Goal: Information Seeking & Learning: Learn about a topic

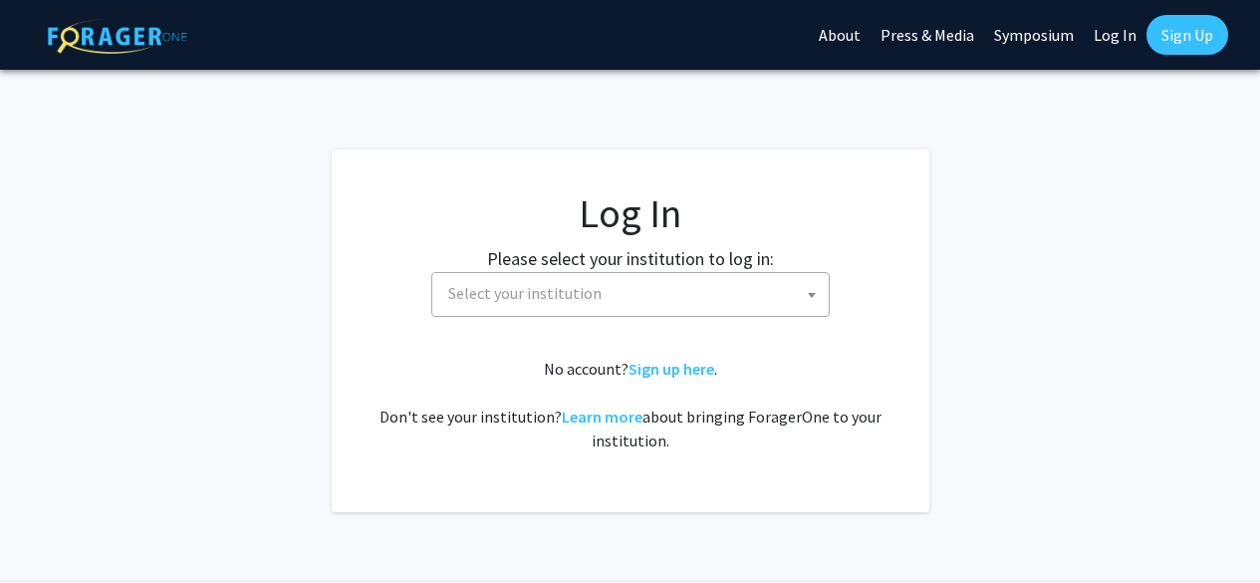
select select
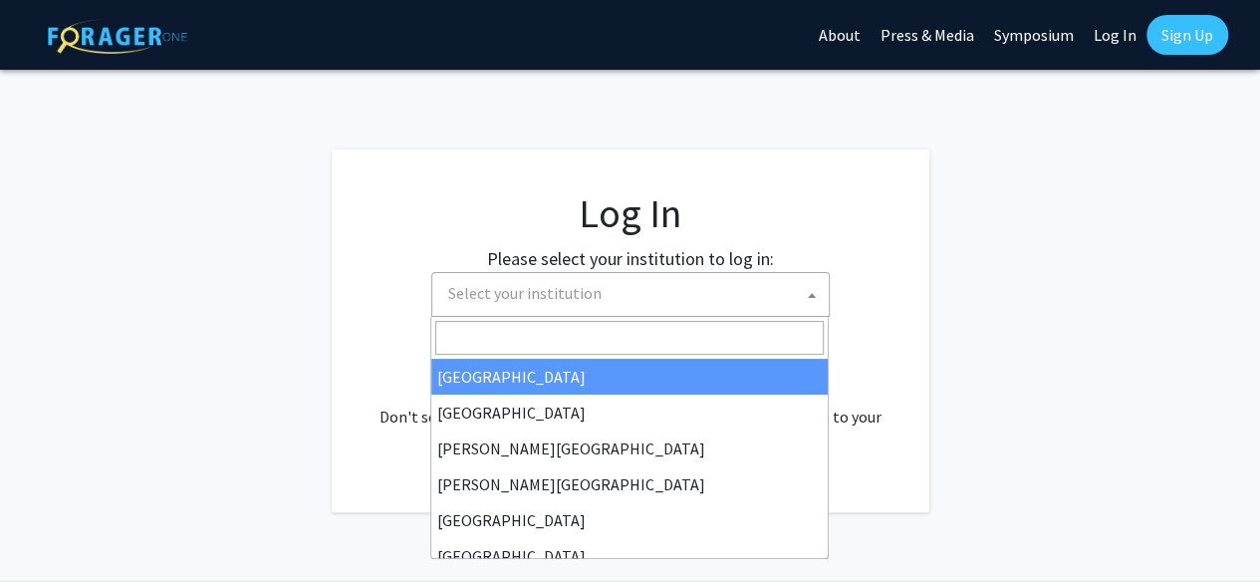
click at [585, 282] on span "Select your institution" at bounding box center [634, 293] width 389 height 41
type input "u"
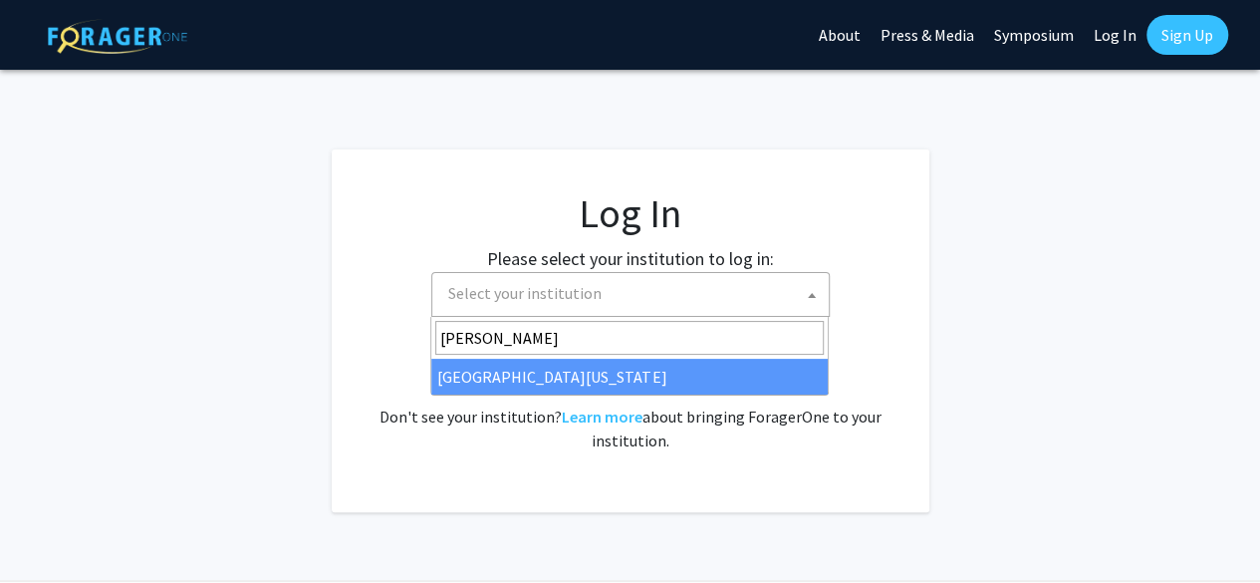
type input "maryl"
select select "31"
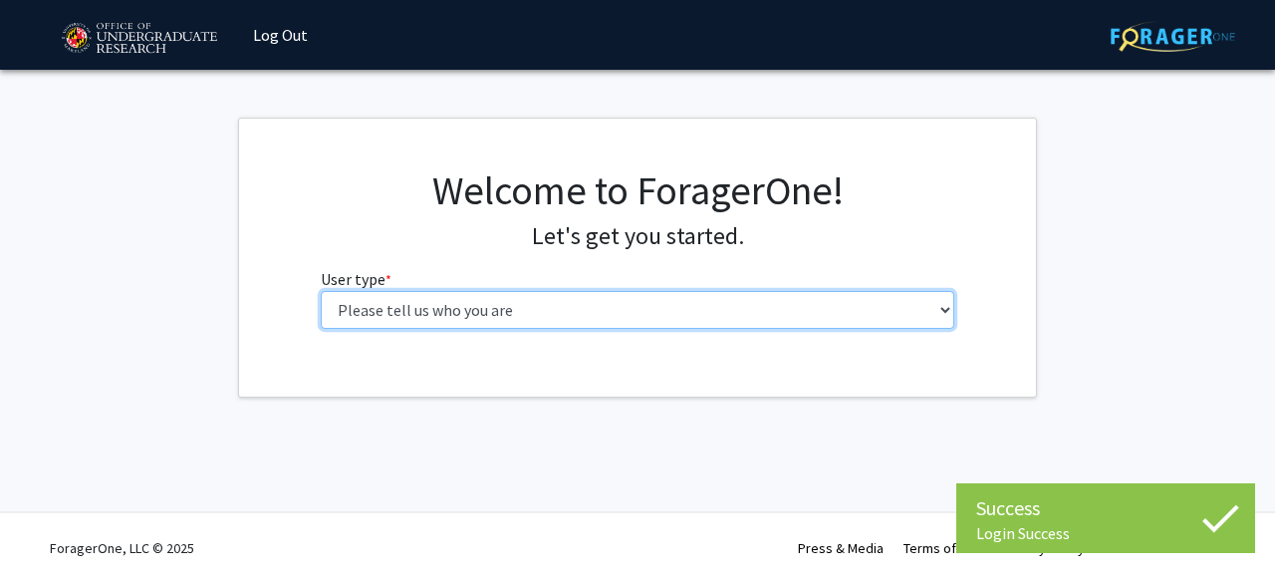
click at [509, 305] on select "Please tell us who you are Undergraduate Student Master's Student Doctoral Cand…" at bounding box center [638, 310] width 635 height 38
select select "1: undergrad"
click at [321, 291] on select "Please tell us who you are Undergraduate Student Master's Student Doctoral Cand…" at bounding box center [638, 310] width 635 height 38
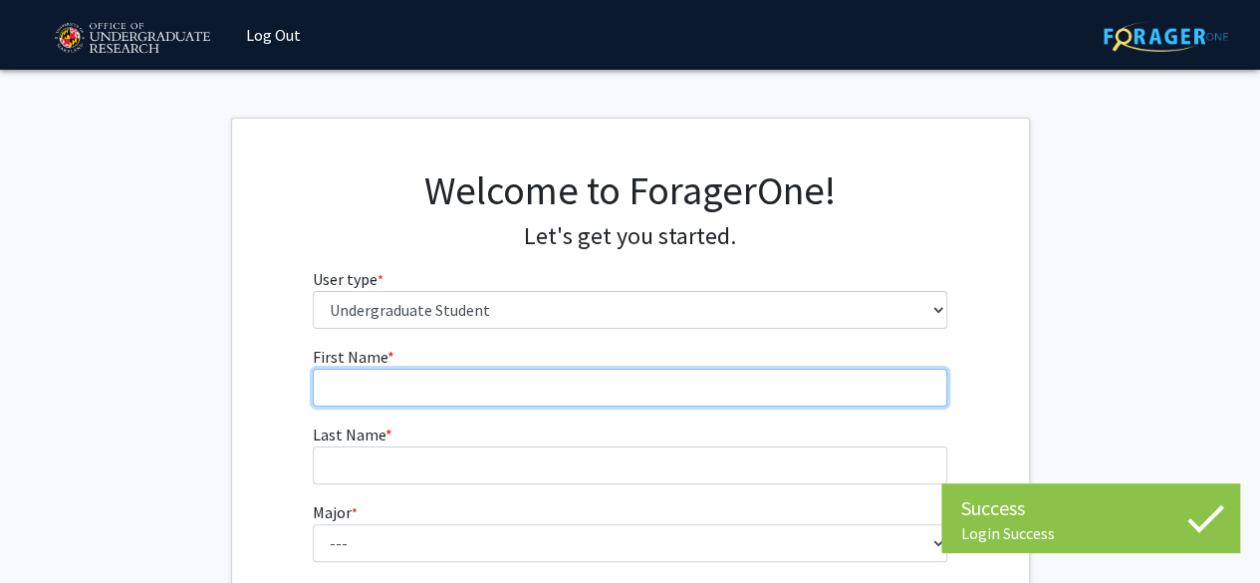
click at [428, 393] on input "First Name * required" at bounding box center [630, 388] width 635 height 38
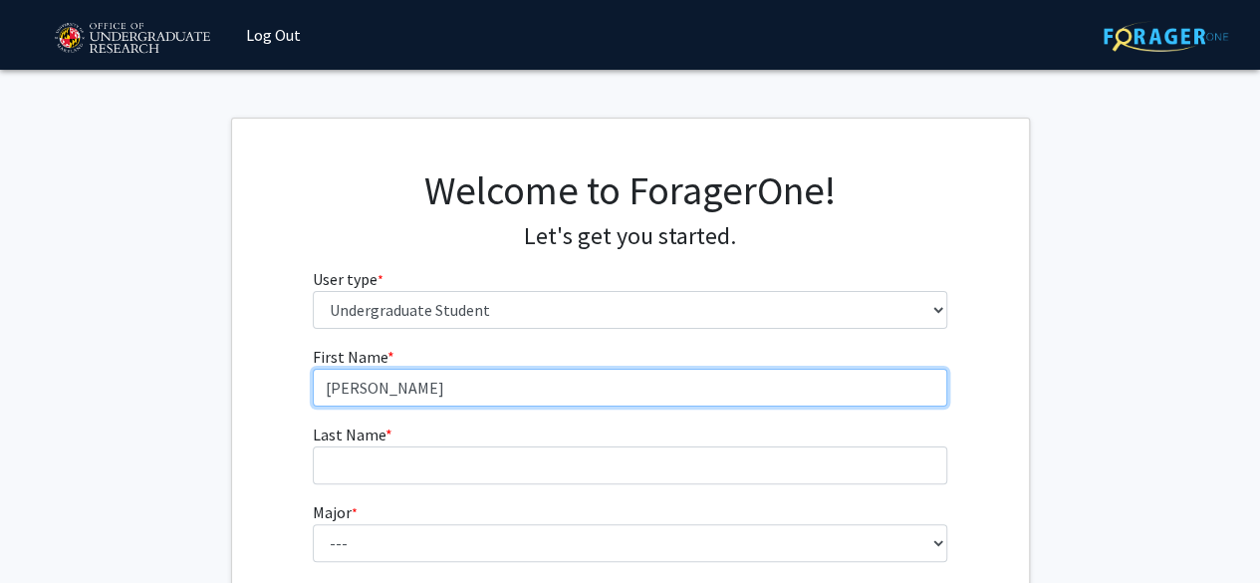
type input "[PERSON_NAME]"
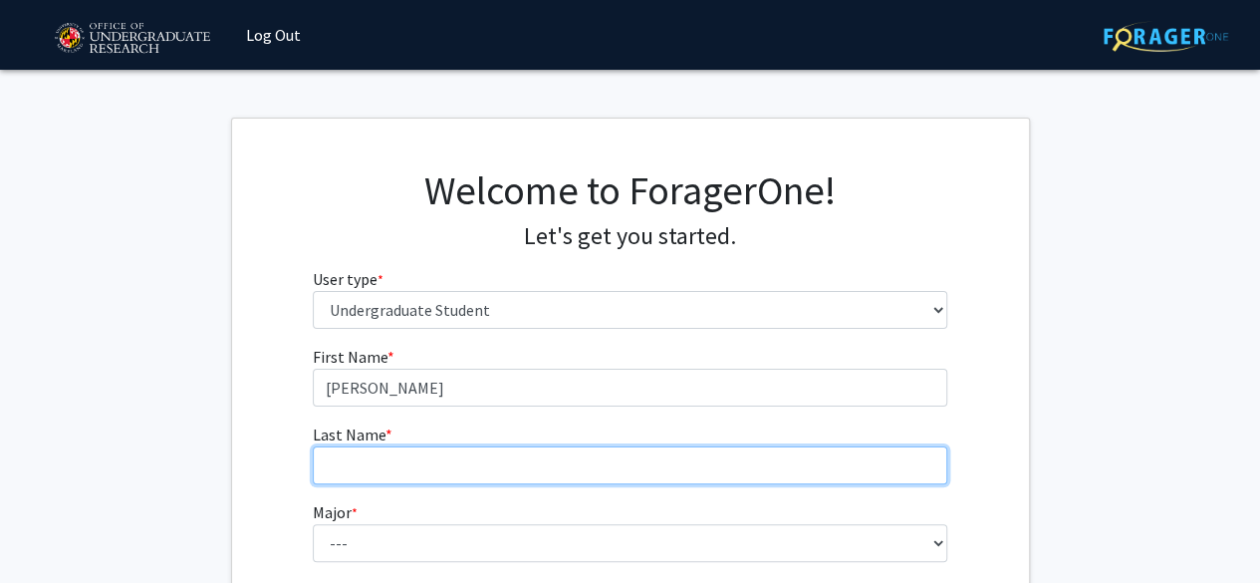
click at [438, 461] on input "Last Name * required" at bounding box center [630, 465] width 635 height 38
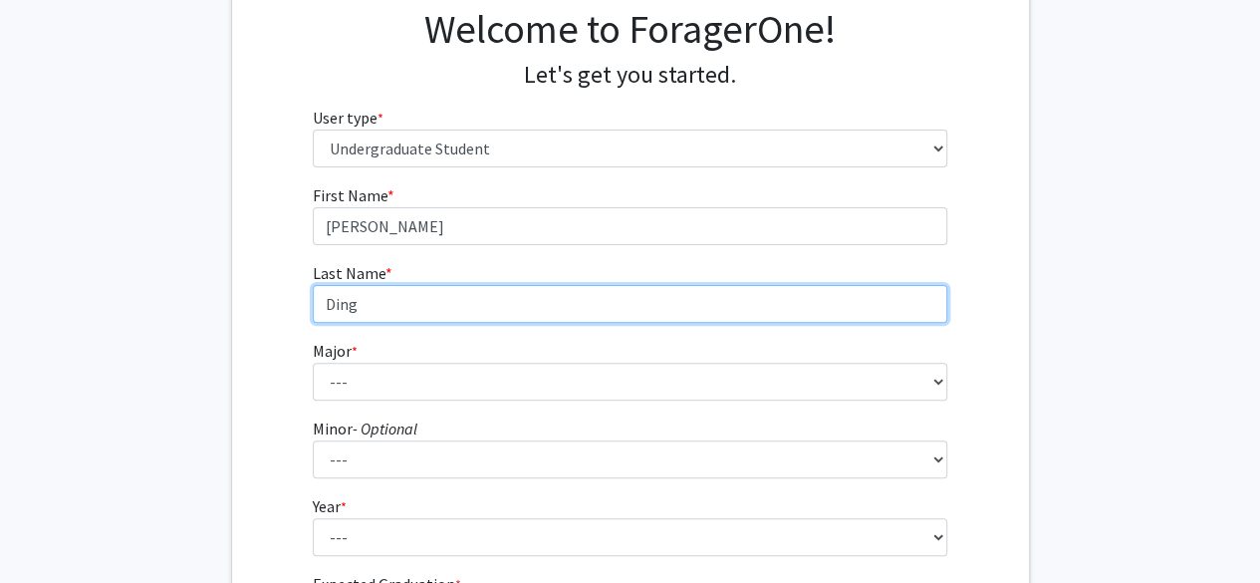
scroll to position [162, 0]
type input "Ding"
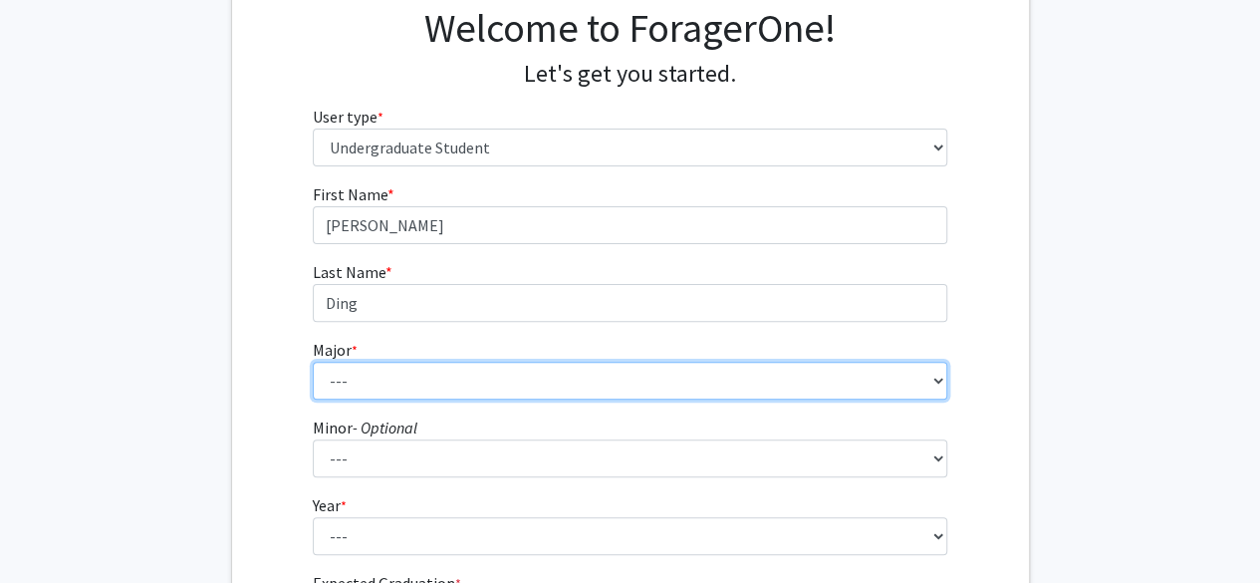
click at [458, 385] on select "--- Accounting Aerospace Engineering African American and Africana Studies Agri…" at bounding box center [630, 381] width 635 height 38
select select "28: 2329"
click at [313, 362] on select "--- Accounting Aerospace Engineering African American and Africana Studies Agri…" at bounding box center [630, 381] width 635 height 38
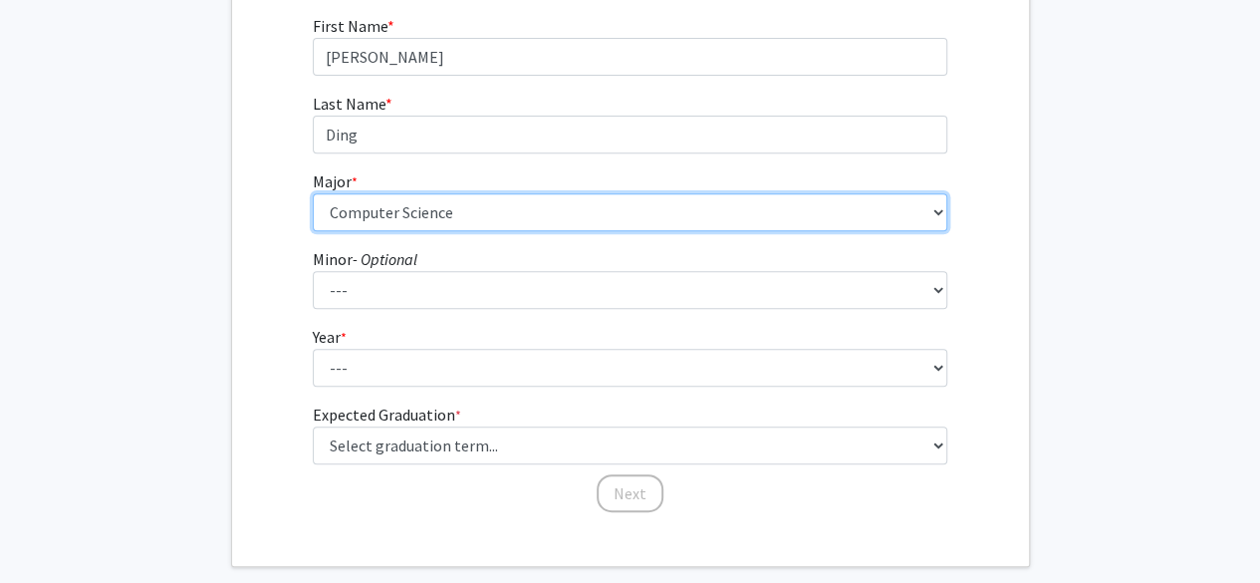
scroll to position [332, 0]
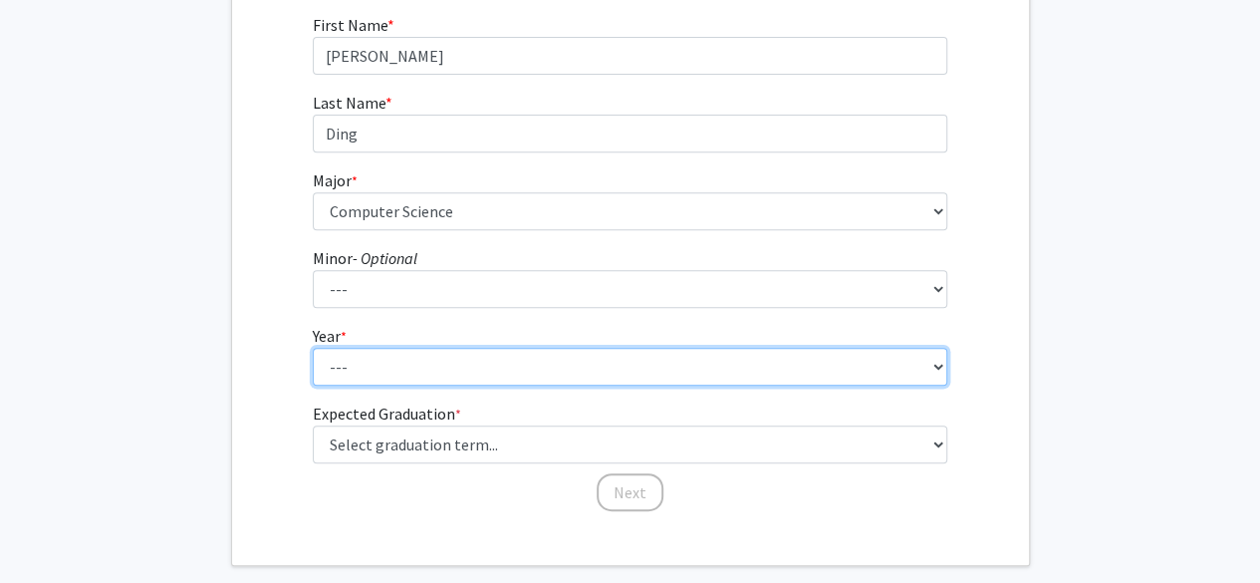
click at [434, 366] on select "--- First-year Sophomore Junior Senior Postbaccalaureate Certificate" at bounding box center [630, 367] width 635 height 38
select select "3: junior"
click at [313, 348] on select "--- First-year Sophomore Junior Senior Postbaccalaureate Certificate" at bounding box center [630, 367] width 635 height 38
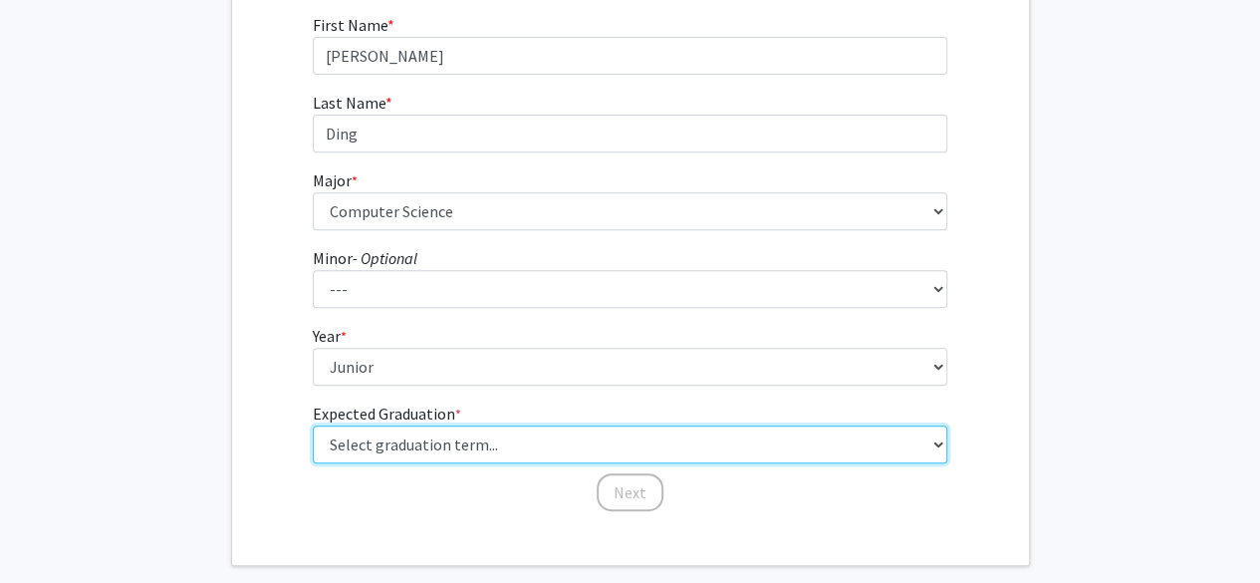
click at [390, 444] on select "Select graduation term... Spring 2025 Summer 2025 Fall 2025 Winter 2025 Spring …" at bounding box center [630, 444] width 635 height 38
select select "7: fall_2026"
click at [313, 425] on select "Select graduation term... Spring 2025 Summer 2025 Fall 2025 Winter 2025 Spring …" at bounding box center [630, 444] width 635 height 38
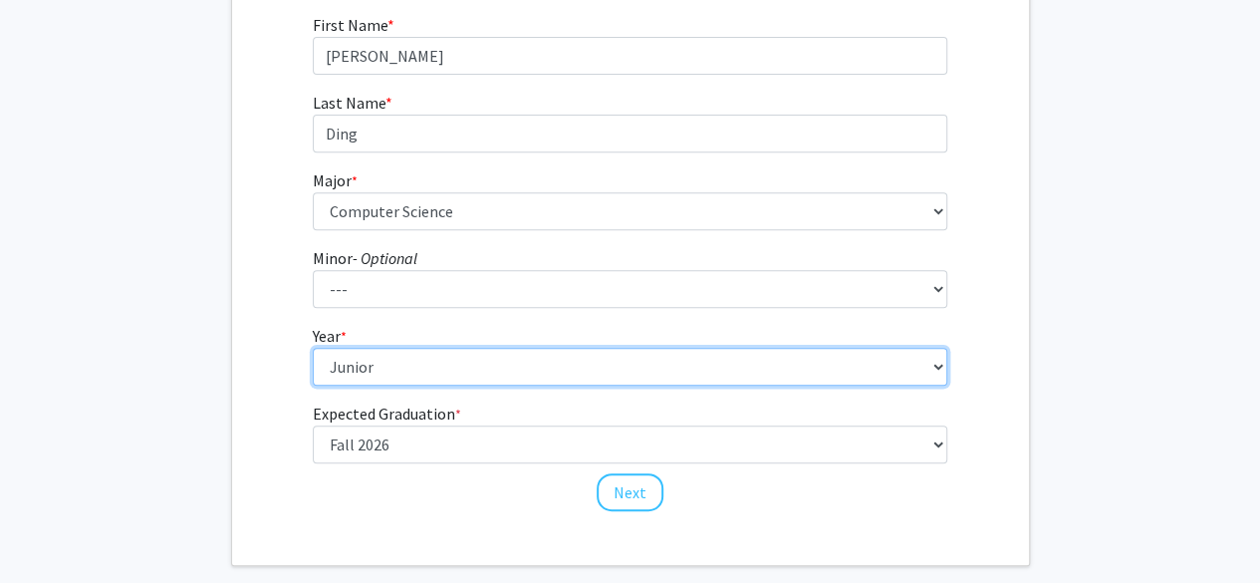
click at [438, 365] on select "--- First-year Sophomore Junior Senior Postbaccalaureate Certificate" at bounding box center [630, 367] width 635 height 38
click at [313, 348] on select "--- First-year Sophomore Junior Senior Postbaccalaureate Certificate" at bounding box center [630, 367] width 635 height 38
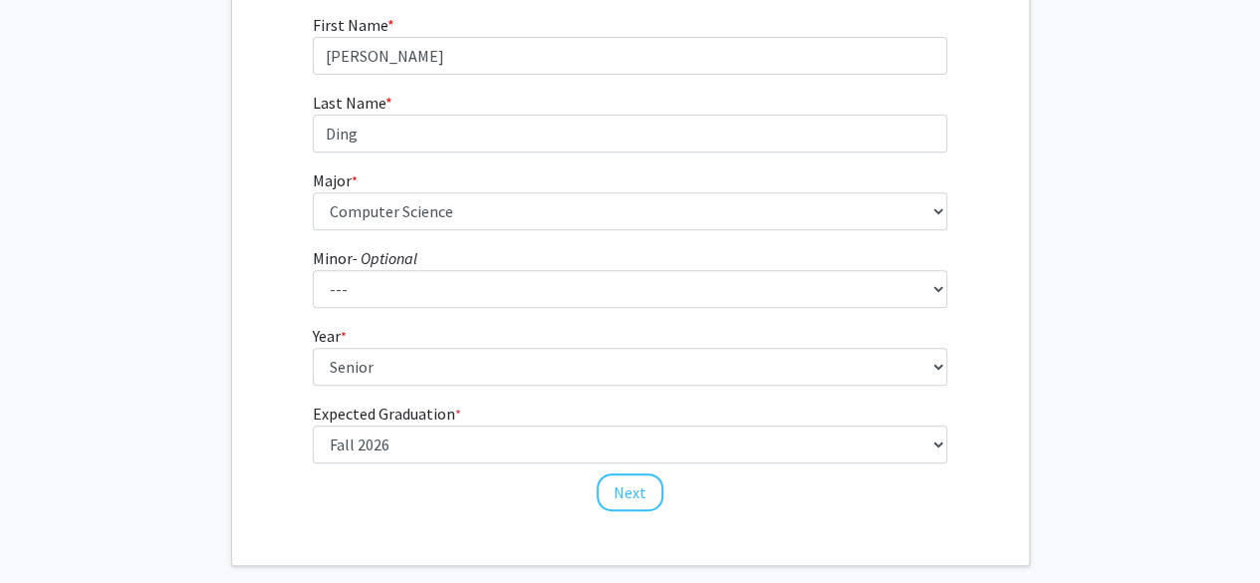
click at [268, 385] on div "First Name * required [PERSON_NAME] Last Name * required [PERSON_NAME] * requir…" at bounding box center [630, 263] width 797 height 500
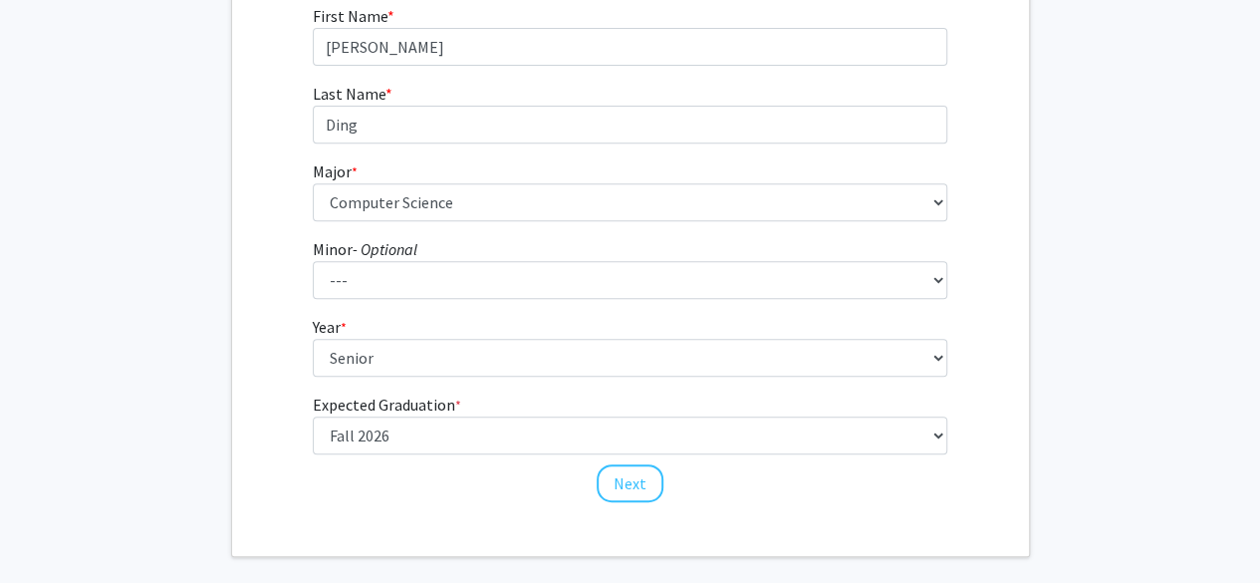
scroll to position [342, 0]
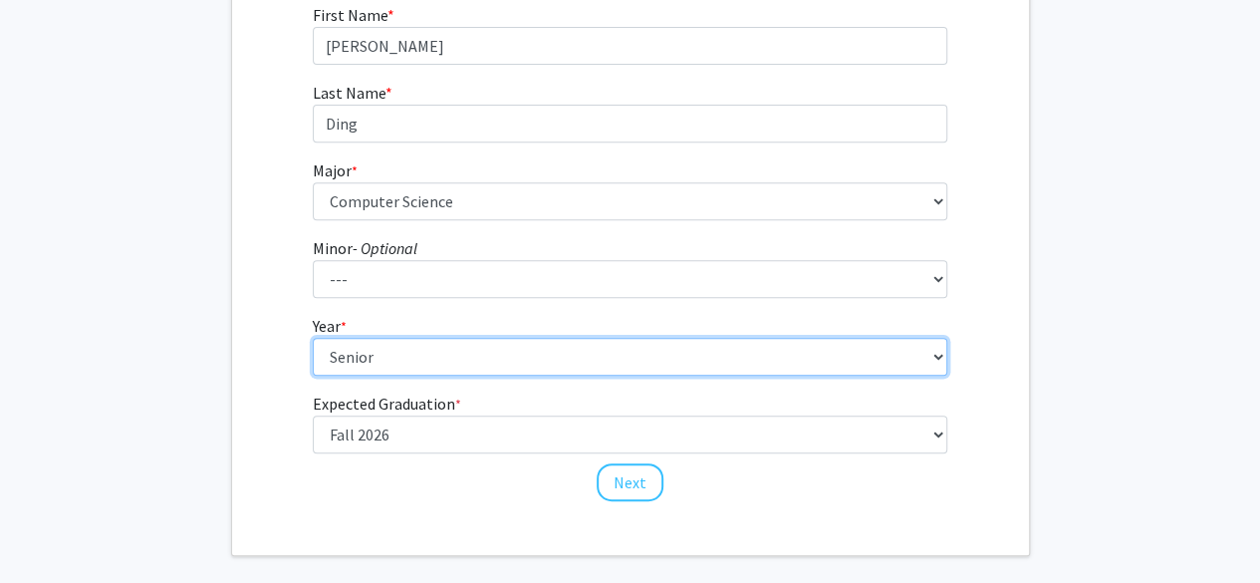
click at [441, 359] on select "--- First-year Sophomore Junior Senior Postbaccalaureate Certificate" at bounding box center [630, 357] width 635 height 38
click at [313, 338] on select "--- First-year Sophomore Junior Senior Postbaccalaureate Certificate" at bounding box center [630, 357] width 635 height 38
click at [318, 366] on select "--- First-year Sophomore Junior Senior Postbaccalaureate Certificate" at bounding box center [630, 357] width 635 height 38
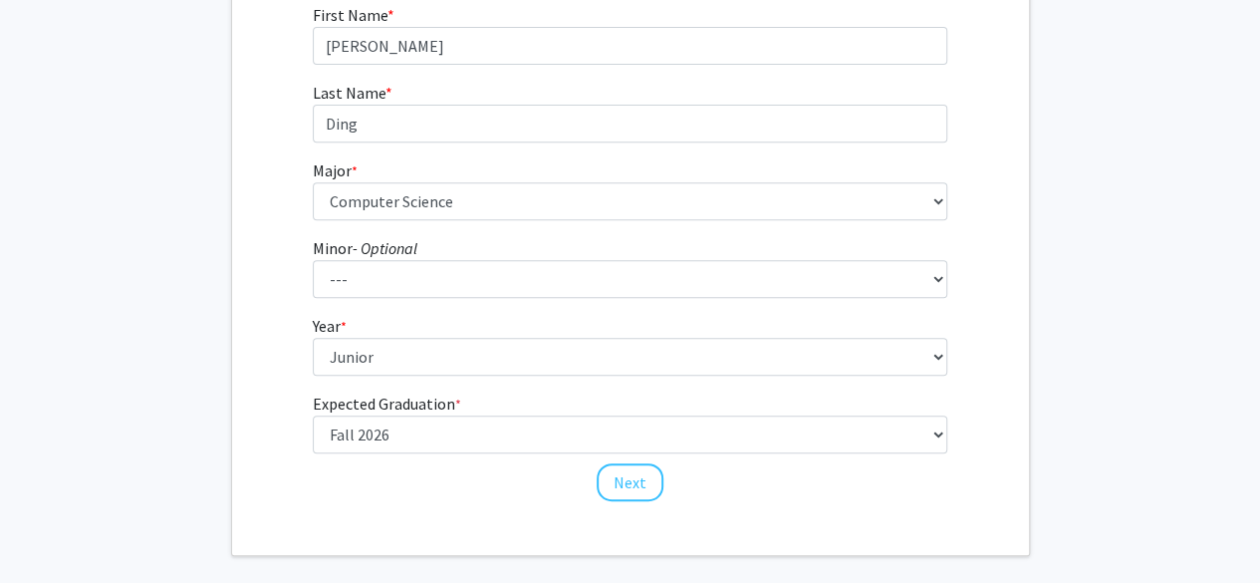
click at [269, 436] on div "First Name * required [PERSON_NAME] Last Name * required [PERSON_NAME] * requir…" at bounding box center [630, 253] width 797 height 500
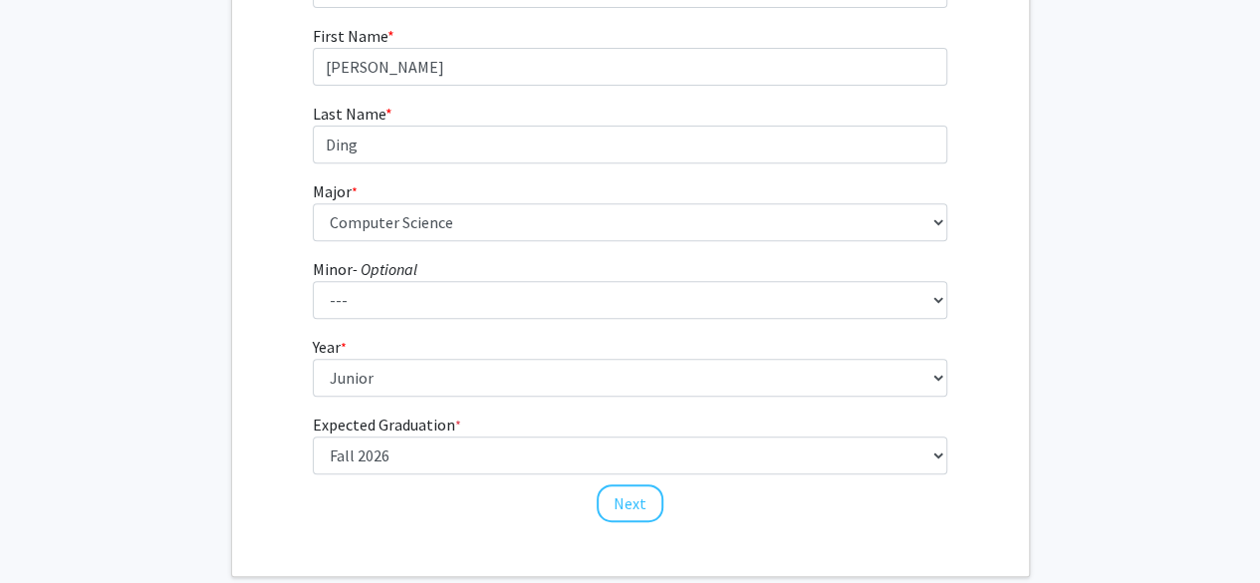
scroll to position [324, 0]
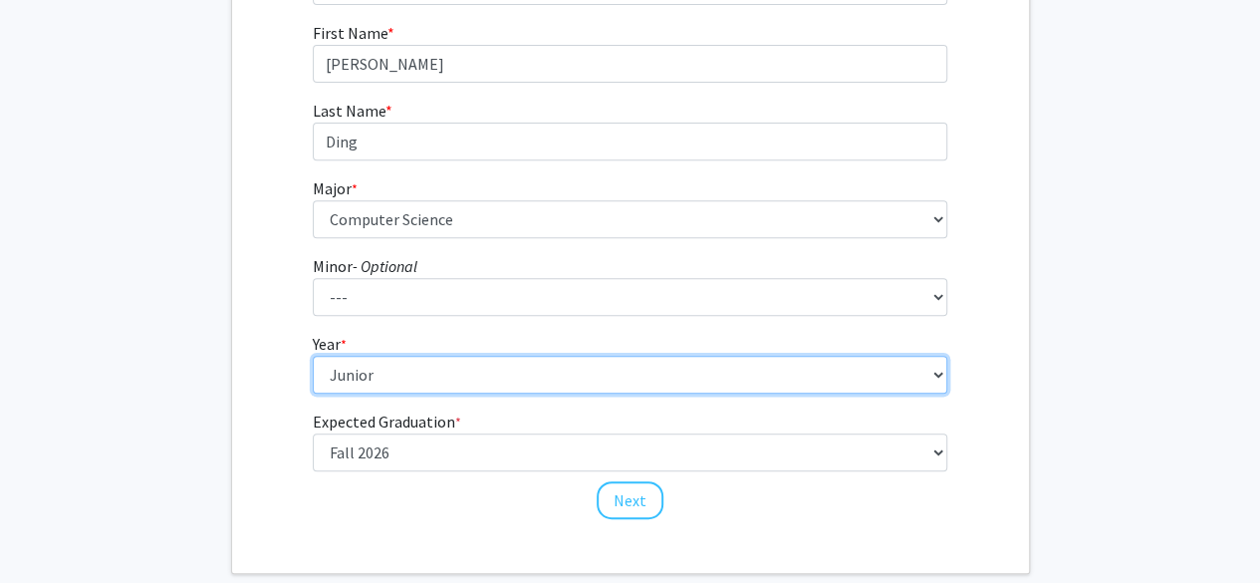
click at [551, 366] on select "--- First-year Sophomore Junior Senior Postbaccalaureate Certificate" at bounding box center [630, 375] width 635 height 38
select select "4: senior"
click at [313, 356] on select "--- First-year Sophomore Junior Senior Postbaccalaureate Certificate" at bounding box center [630, 375] width 635 height 38
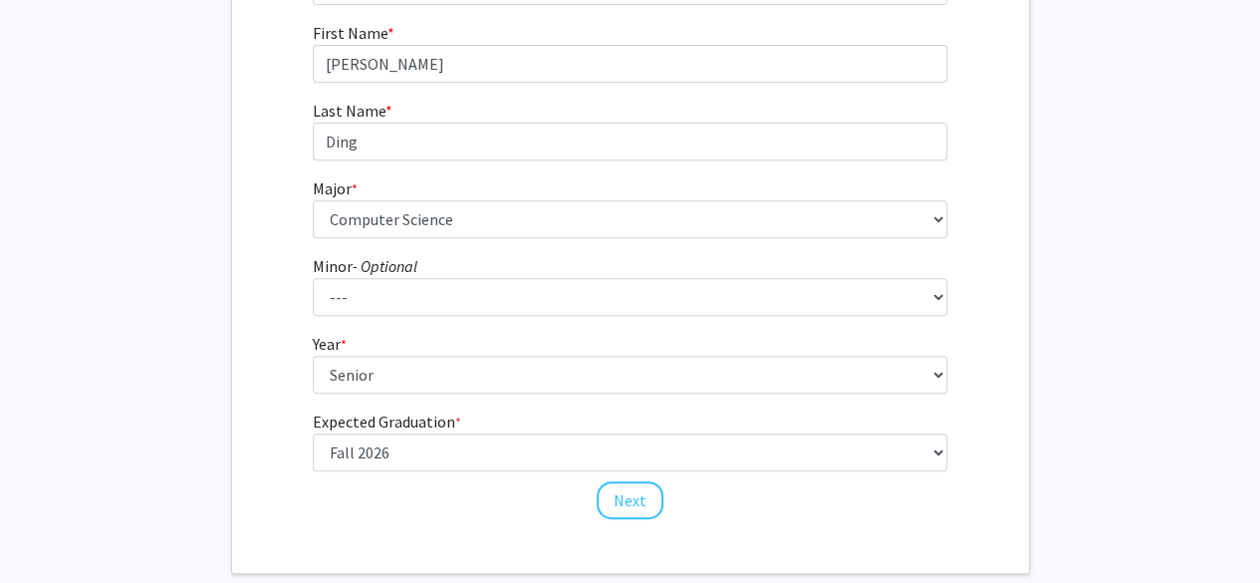
click at [267, 349] on div "First Name * required [PERSON_NAME] Last Name * required [PERSON_NAME] * requir…" at bounding box center [630, 271] width 797 height 500
click at [630, 499] on button "Next" at bounding box center [630, 502] width 67 height 38
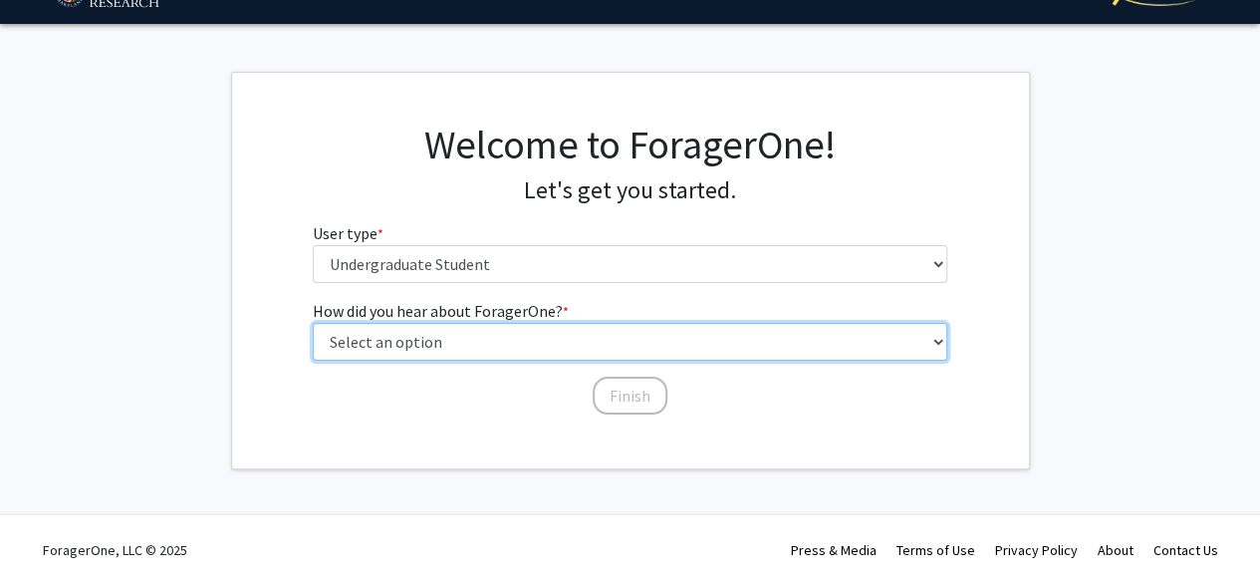
click at [474, 344] on select "Select an option Peer/student recommendation Faculty/staff recommendation Unive…" at bounding box center [630, 342] width 635 height 38
select select "3: university_website"
click at [313, 323] on select "Select an option Peer/student recommendation Faculty/staff recommendation Unive…" at bounding box center [630, 342] width 635 height 38
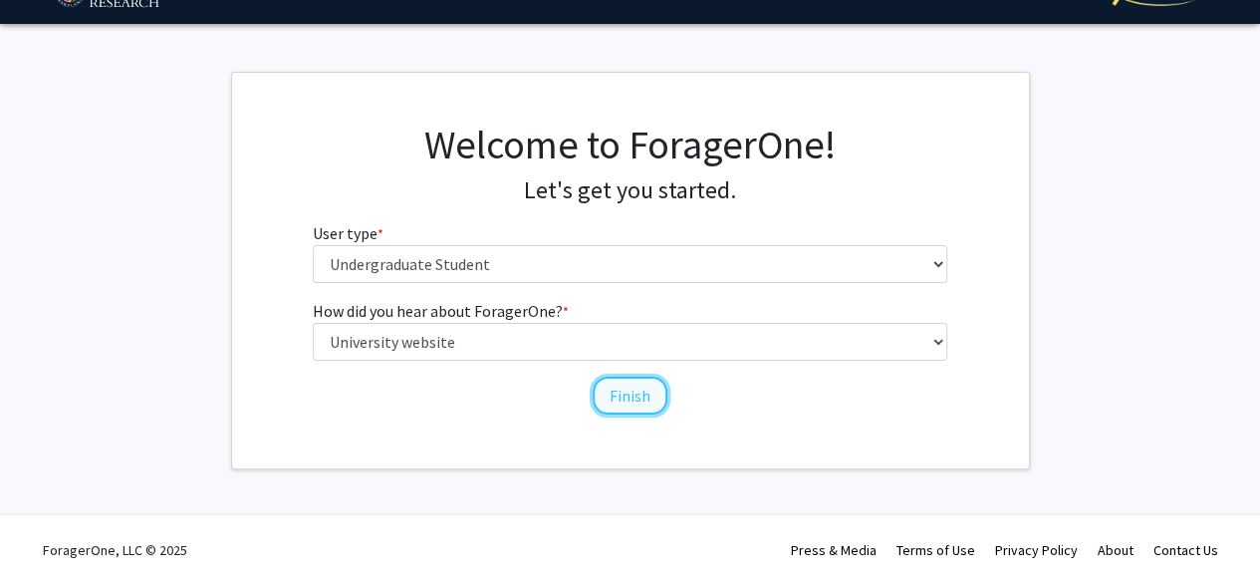
click at [634, 388] on button "Finish" at bounding box center [630, 396] width 75 height 38
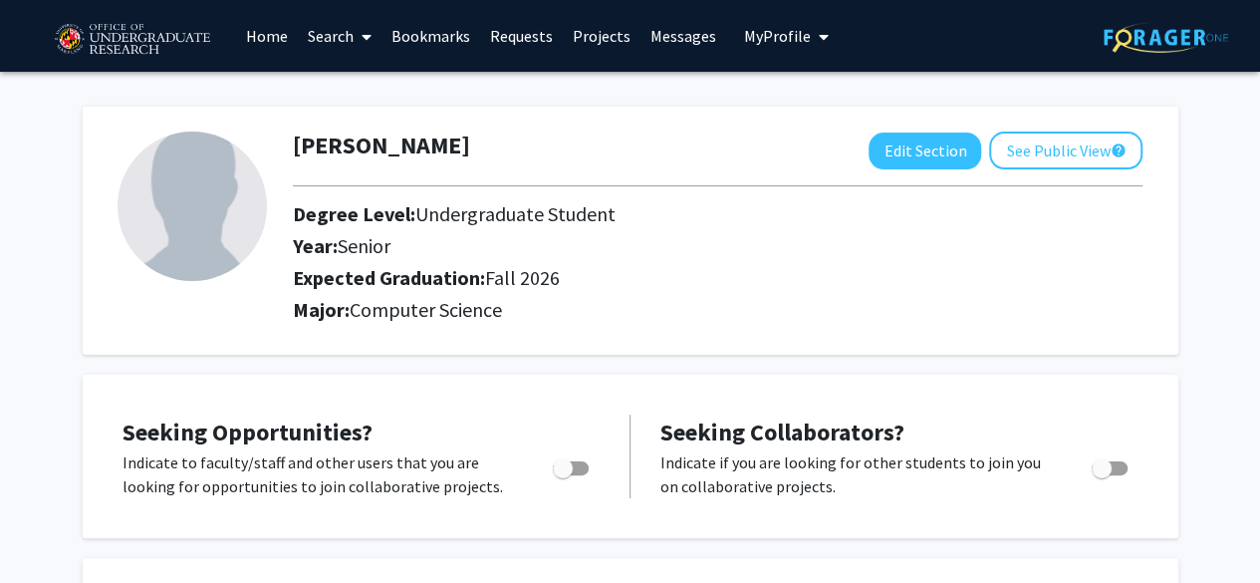
click at [344, 45] on link "Search" at bounding box center [340, 36] width 84 height 70
click at [366, 131] on span "Students" at bounding box center [359, 132] width 122 height 40
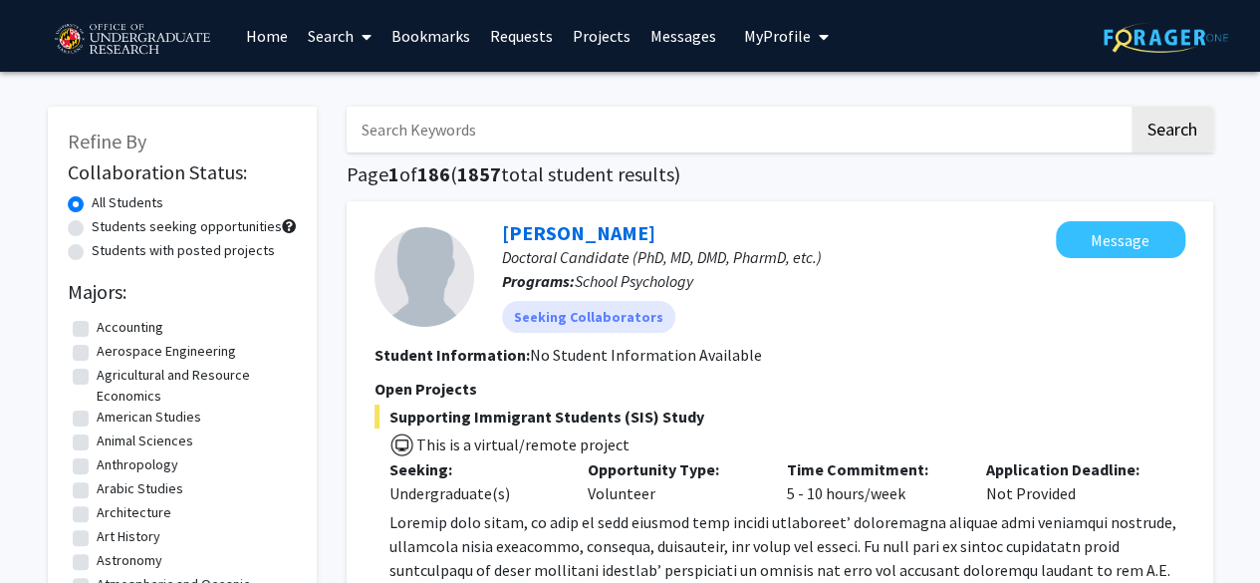
click at [325, 43] on link "Search" at bounding box center [340, 36] width 84 height 70
click at [342, 89] on span "Faculty/Staff" at bounding box center [371, 92] width 146 height 40
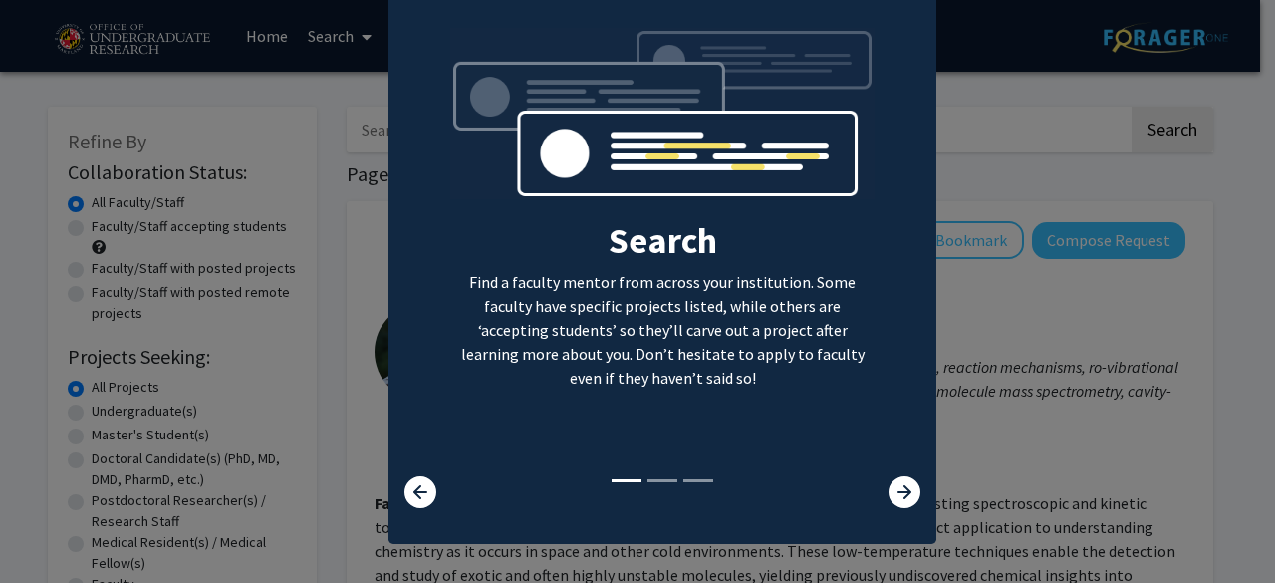
scroll to position [80, 0]
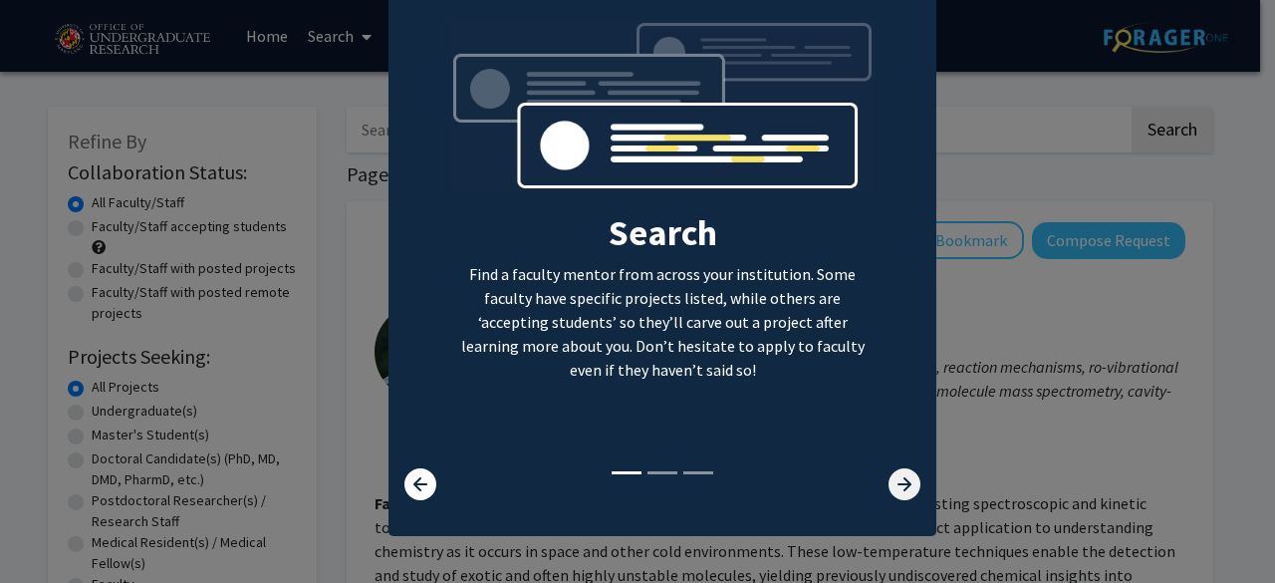
click at [897, 489] on icon at bounding box center [905, 484] width 32 height 32
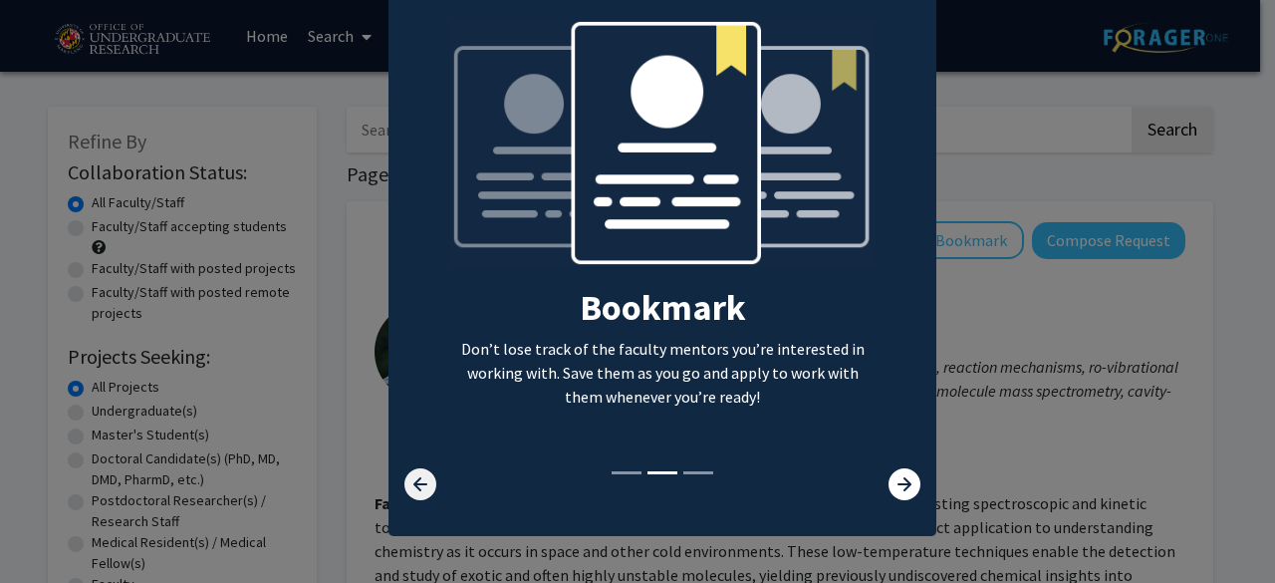
click at [412, 477] on icon at bounding box center [420, 484] width 32 height 32
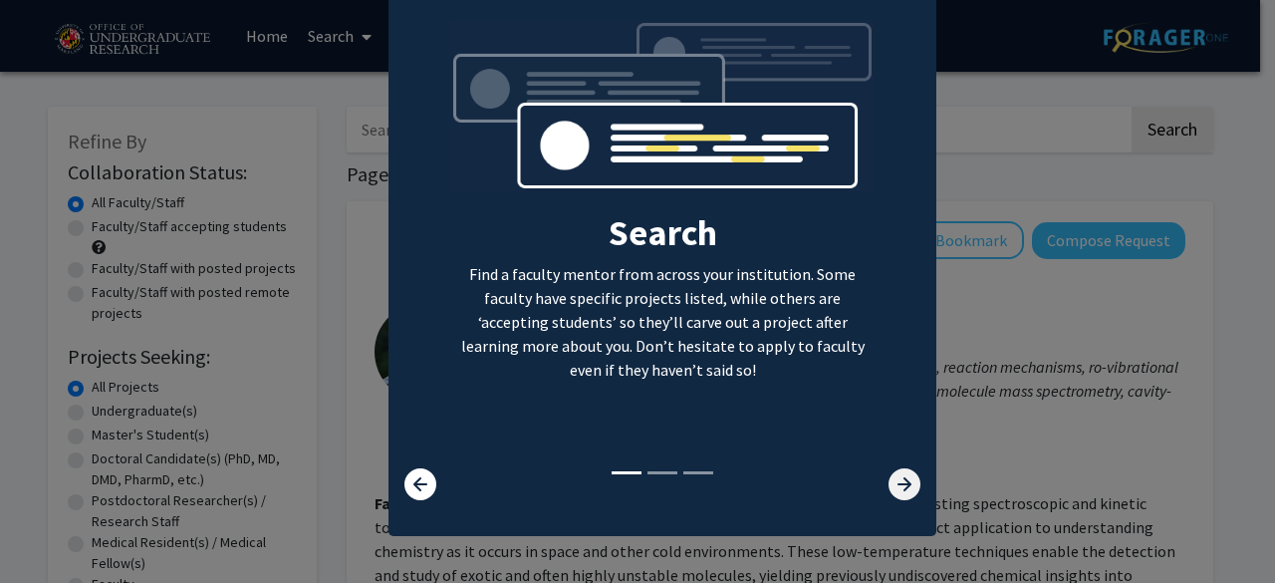
click at [892, 481] on icon at bounding box center [905, 484] width 32 height 32
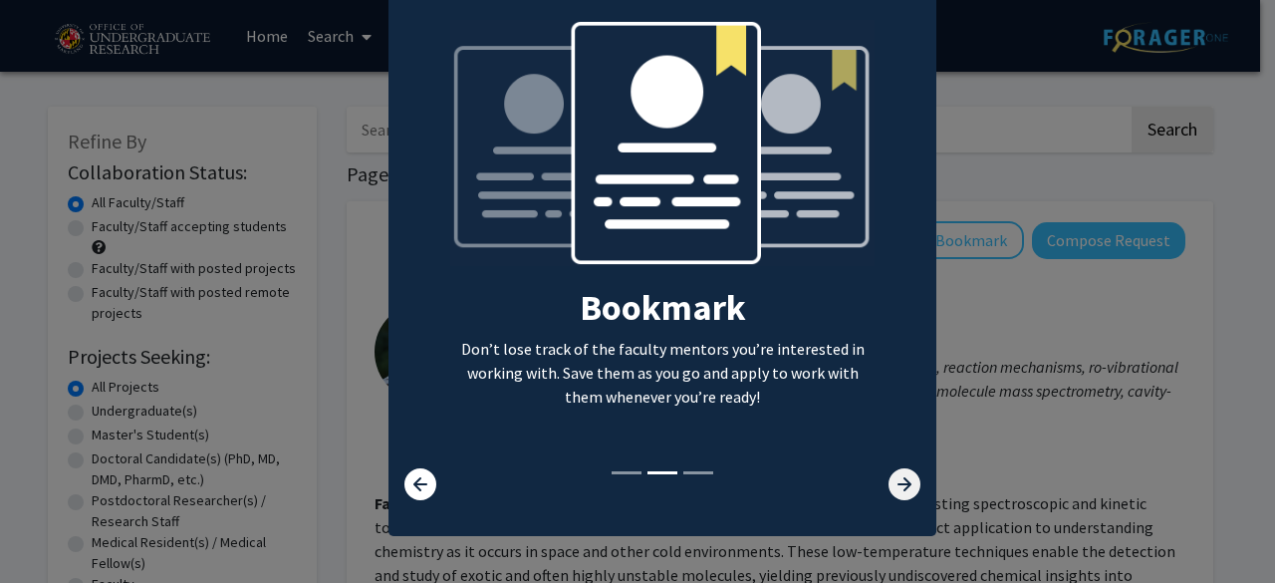
click at [892, 481] on icon at bounding box center [905, 484] width 32 height 32
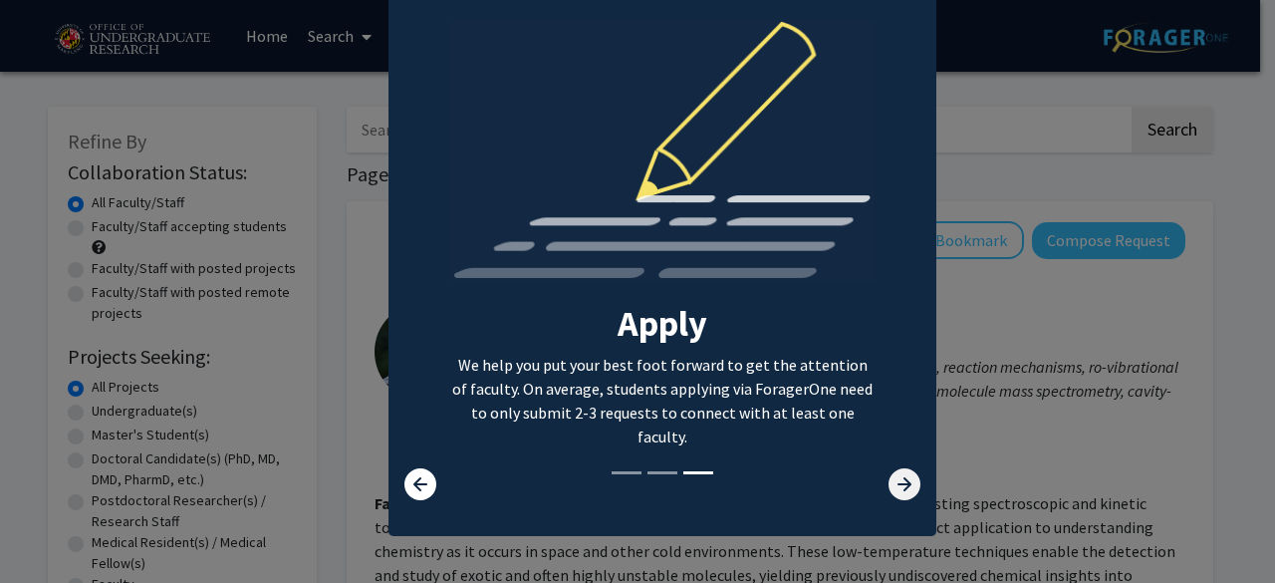
click at [892, 481] on icon at bounding box center [905, 484] width 32 height 32
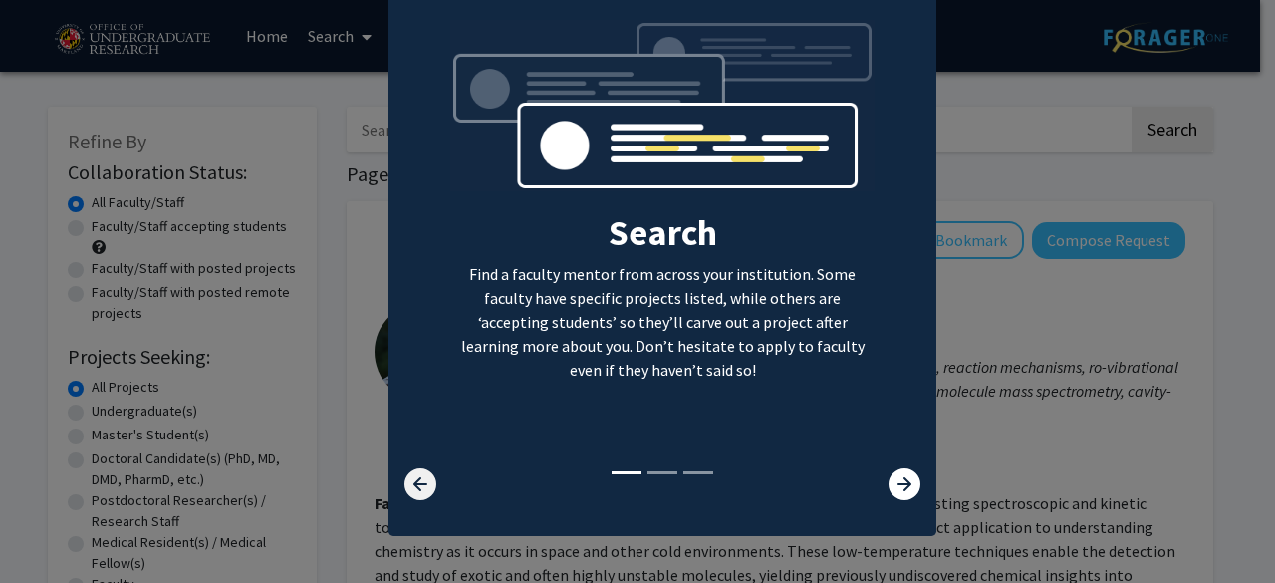
click at [423, 492] on icon at bounding box center [420, 484] width 32 height 32
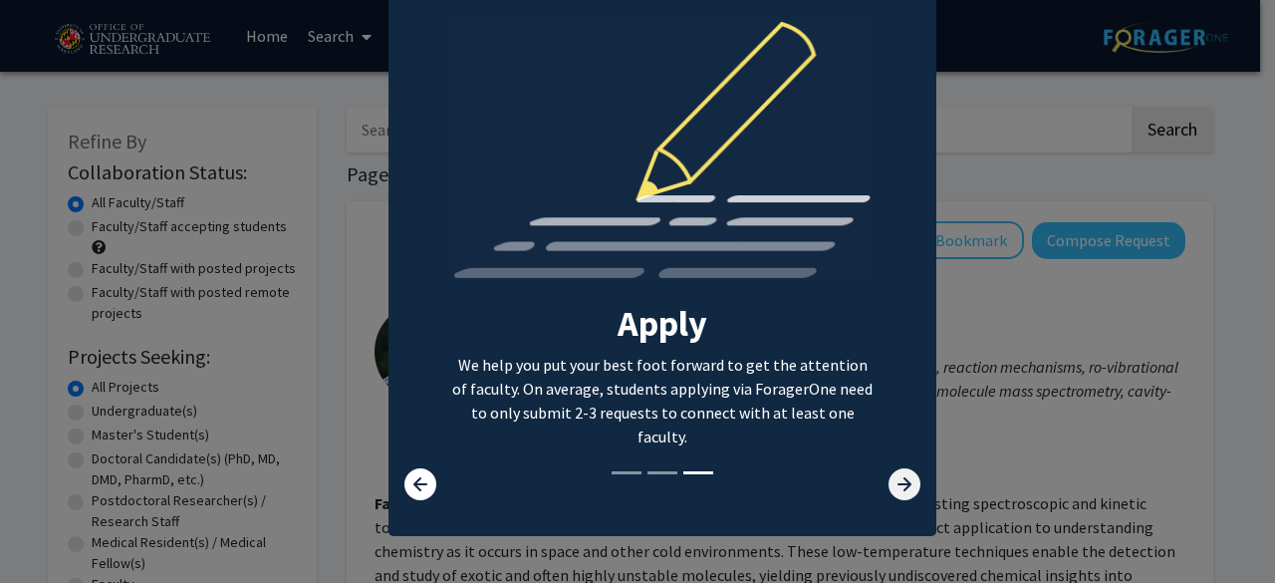
click at [899, 480] on icon at bounding box center [905, 484] width 32 height 32
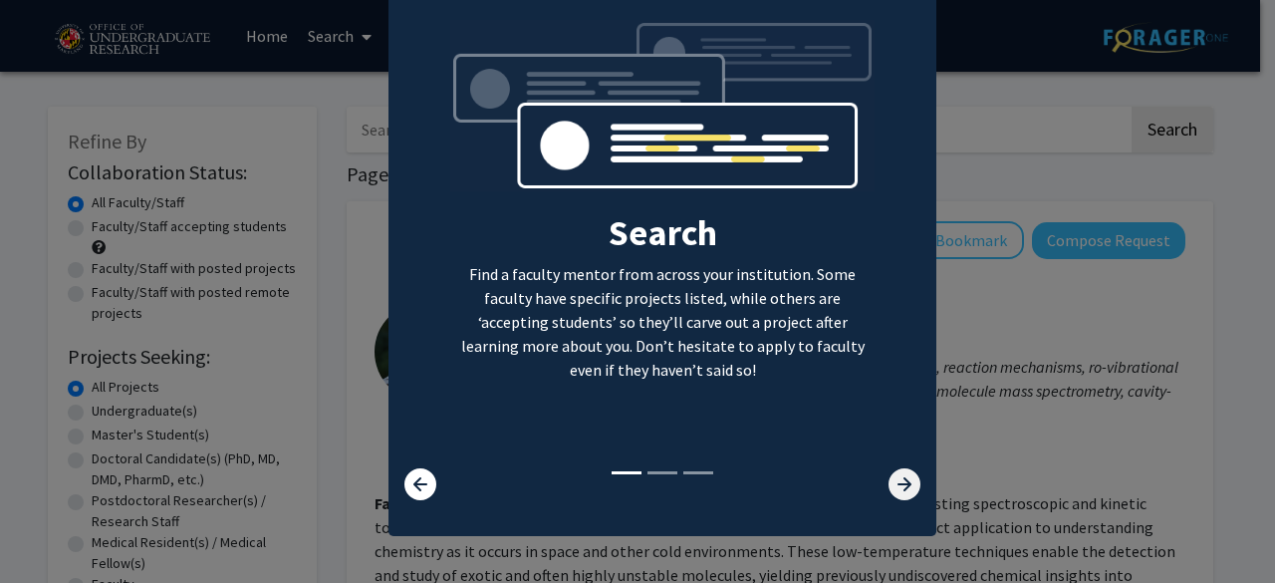
click at [899, 480] on icon at bounding box center [905, 484] width 32 height 32
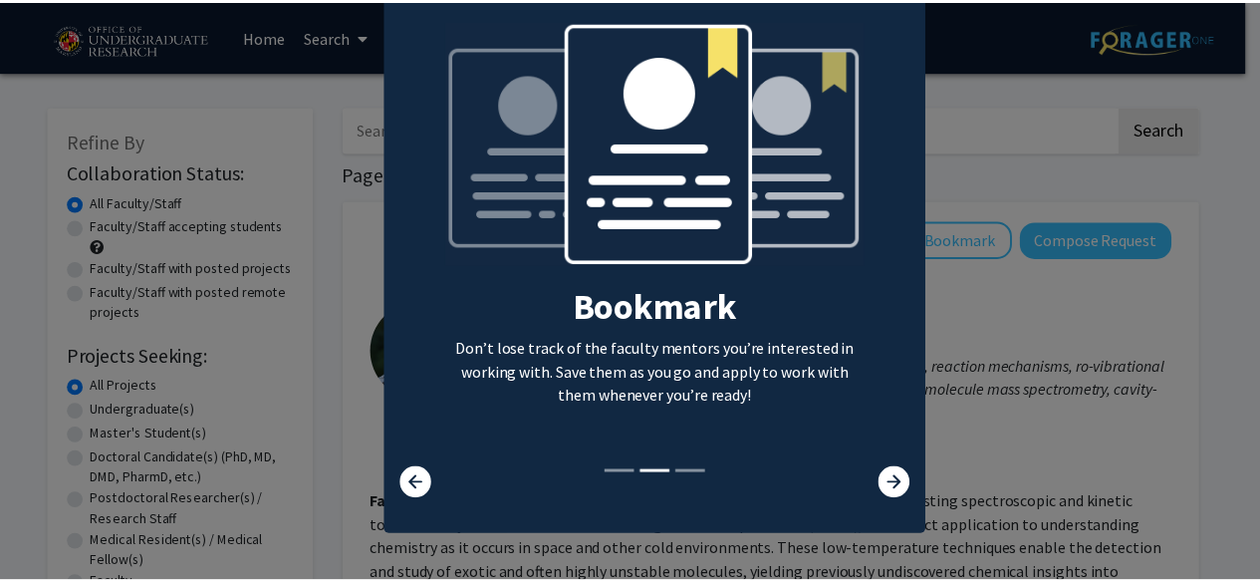
scroll to position [0, 0]
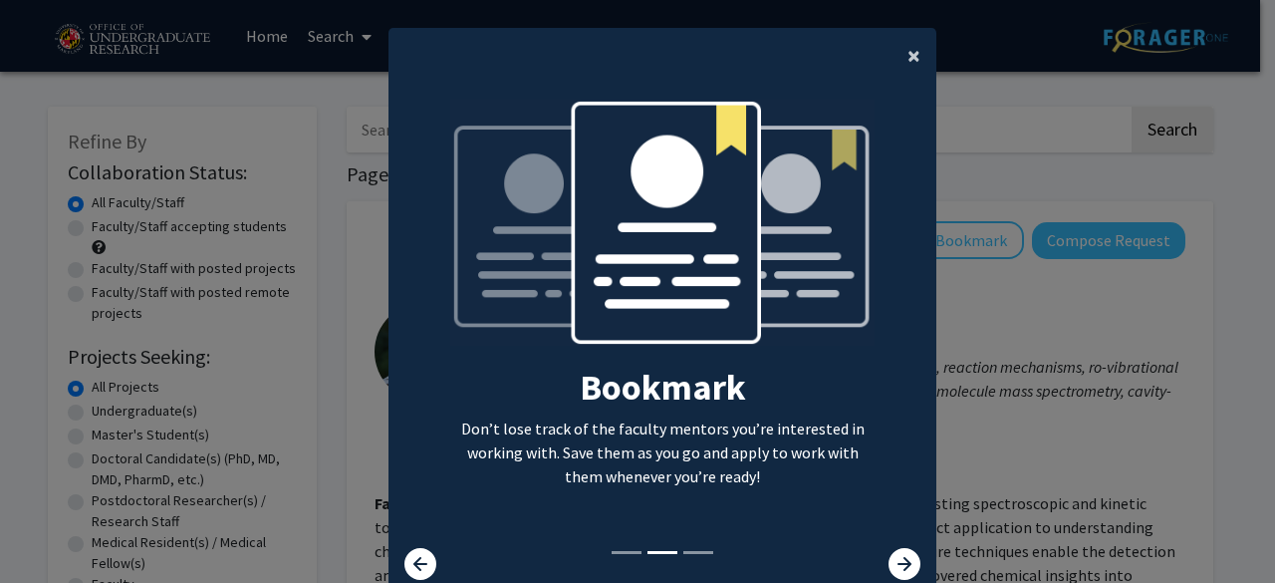
click at [898, 53] on button "×" at bounding box center [914, 56] width 45 height 56
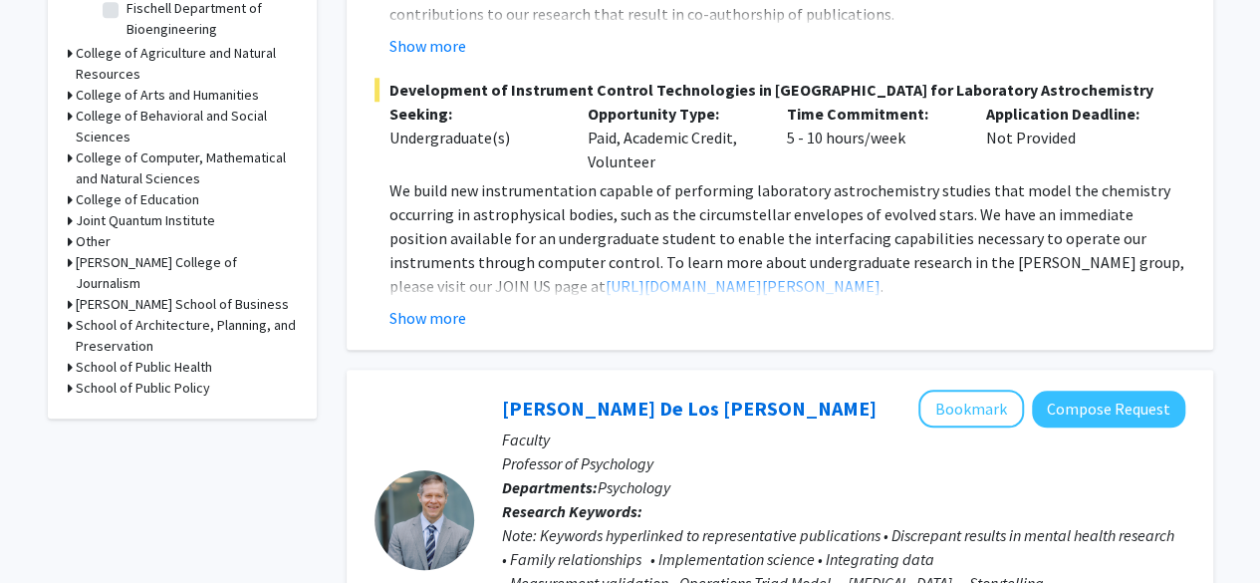
scroll to position [1163, 0]
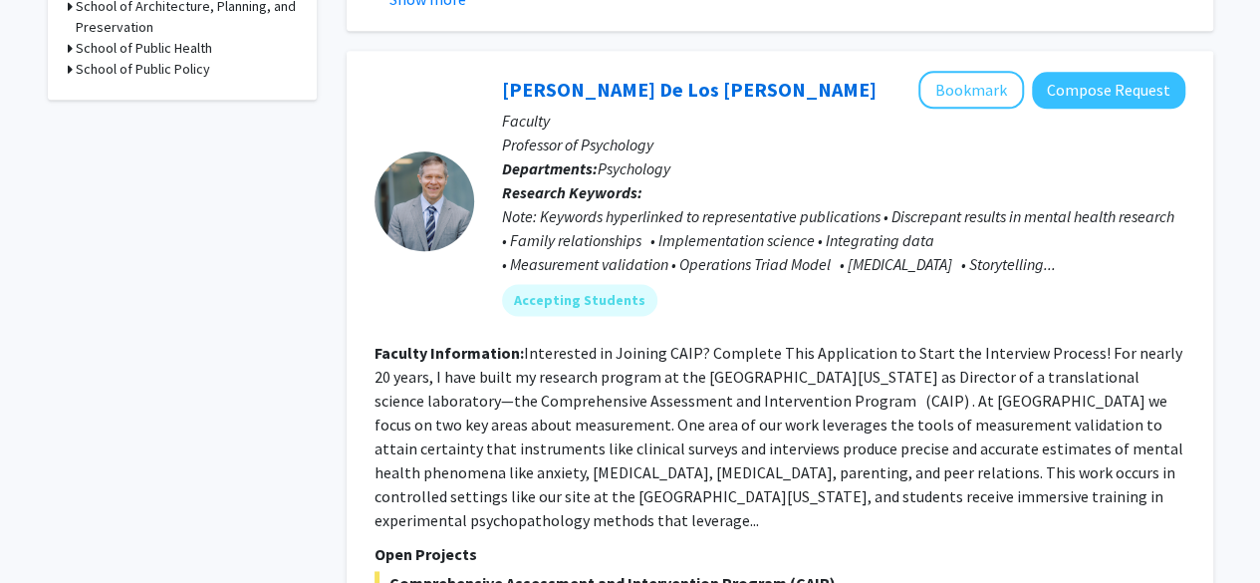
click at [821, 240] on div "Note: Keywords hyperlinked to representative publications • Discrepant results …" at bounding box center [843, 240] width 683 height 72
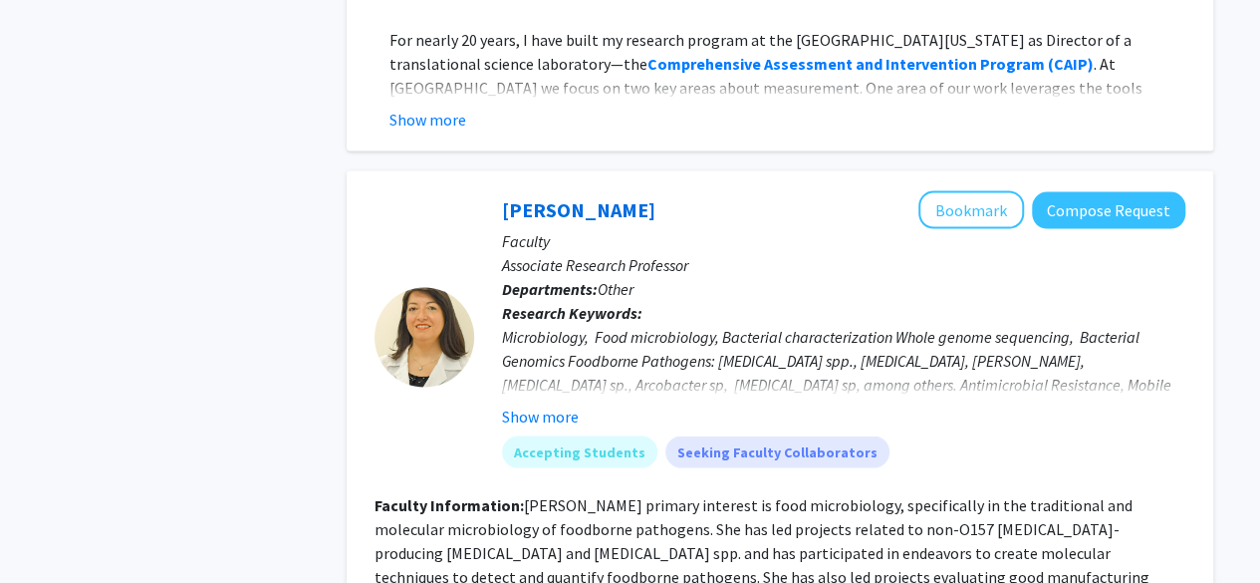
scroll to position [1858, 0]
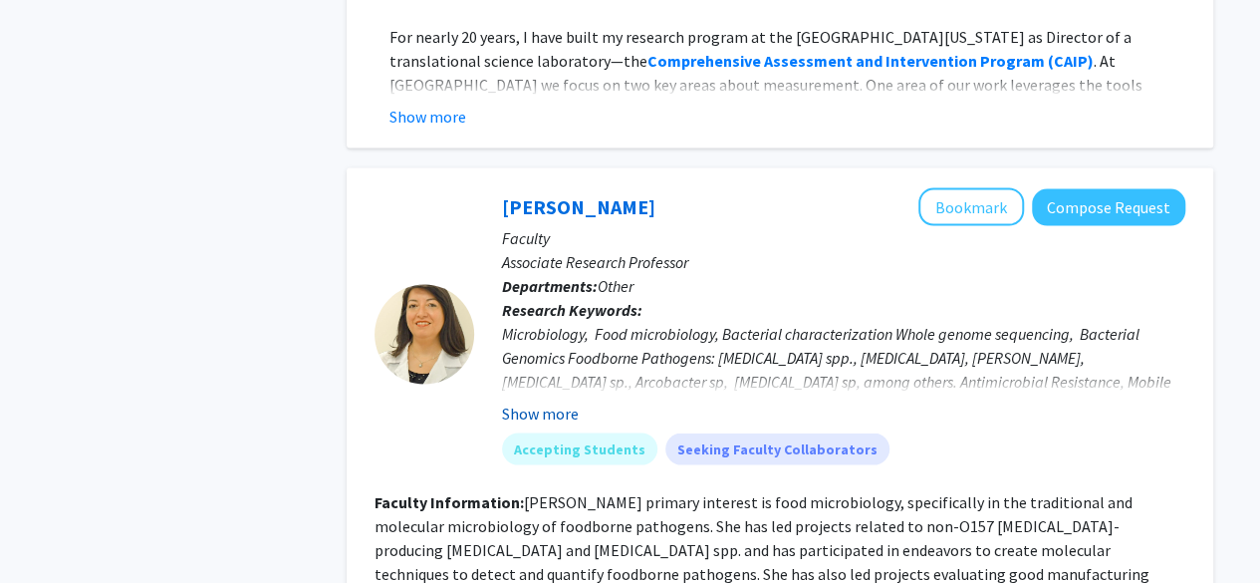
click at [545, 401] on button "Show more" at bounding box center [540, 413] width 77 height 24
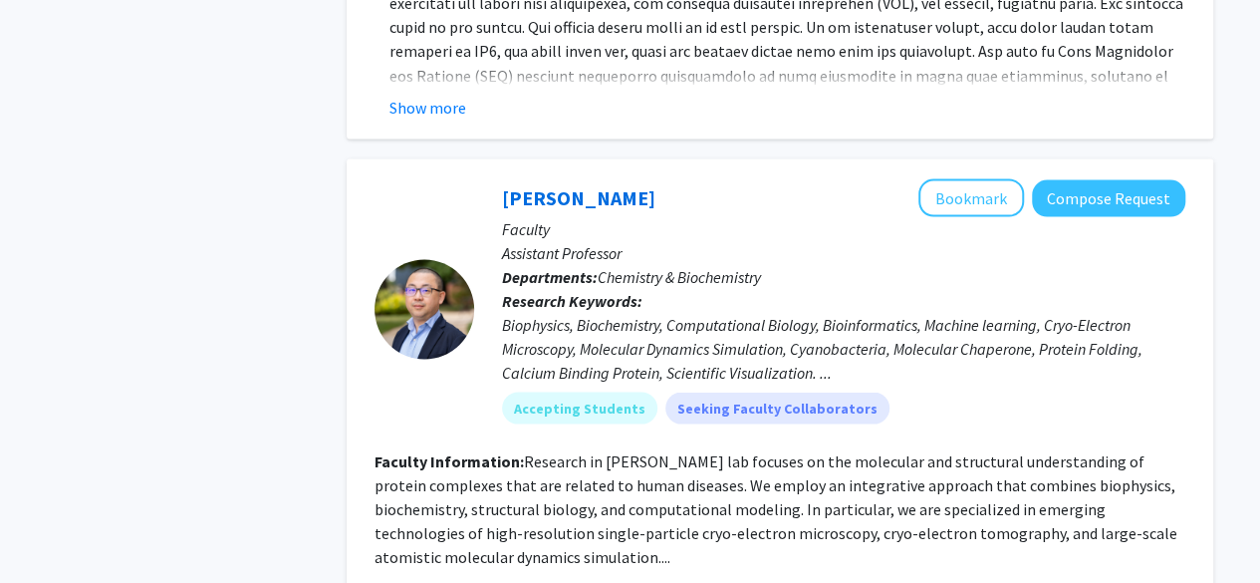
scroll to position [5597, 0]
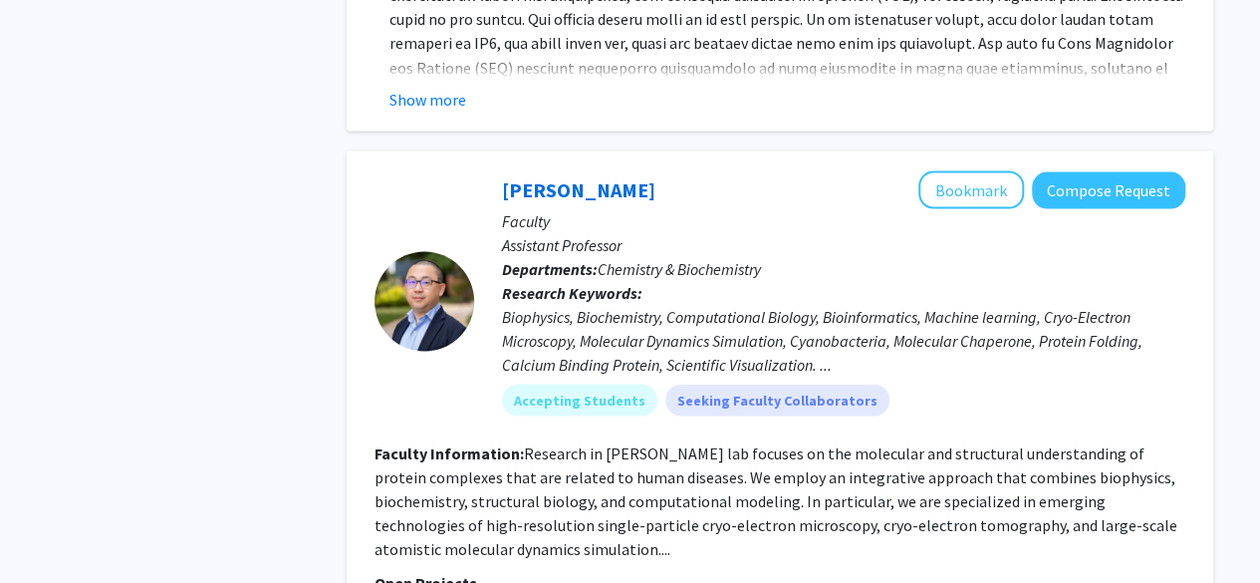
click at [714, 304] on div "Biophysics, Biochemistry, Computational Biology, Bioinformatics, Machine learni…" at bounding box center [843, 340] width 683 height 72
drag, startPoint x: 855, startPoint y: 222, endPoint x: 894, endPoint y: 222, distance: 38.9
click at [891, 304] on div "Biophysics, Biochemistry, Computational Biology, Bioinformatics, Machine learni…" at bounding box center [843, 340] width 683 height 72
click at [958, 304] on div "Biophysics, Biochemistry, Computational Biology, Bioinformatics, Machine learni…" at bounding box center [843, 340] width 683 height 72
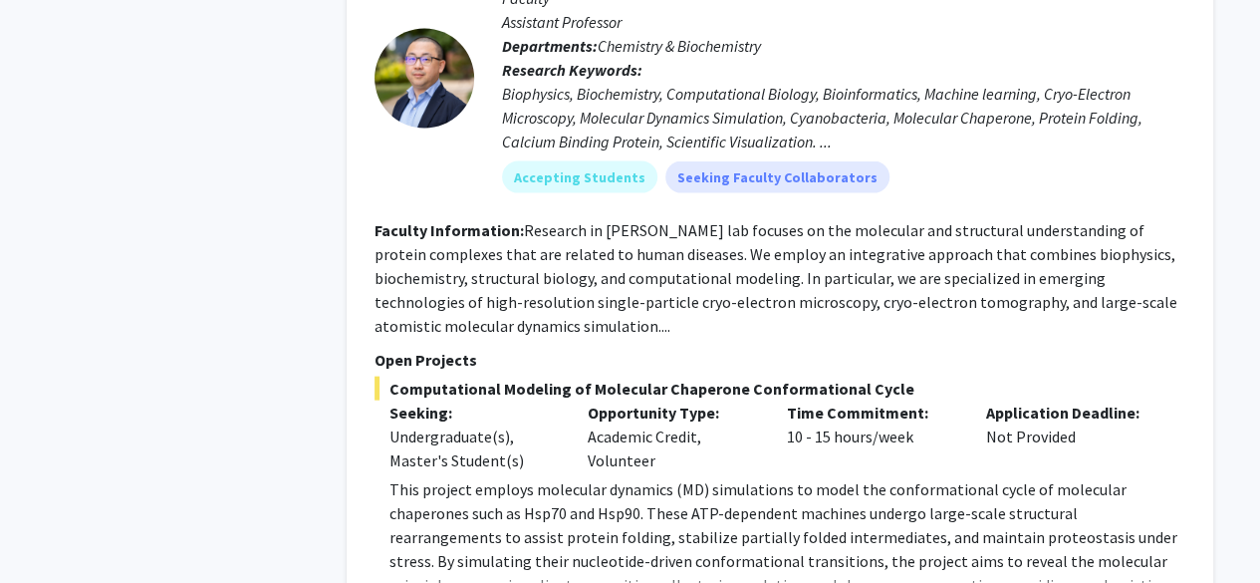
scroll to position [5821, 0]
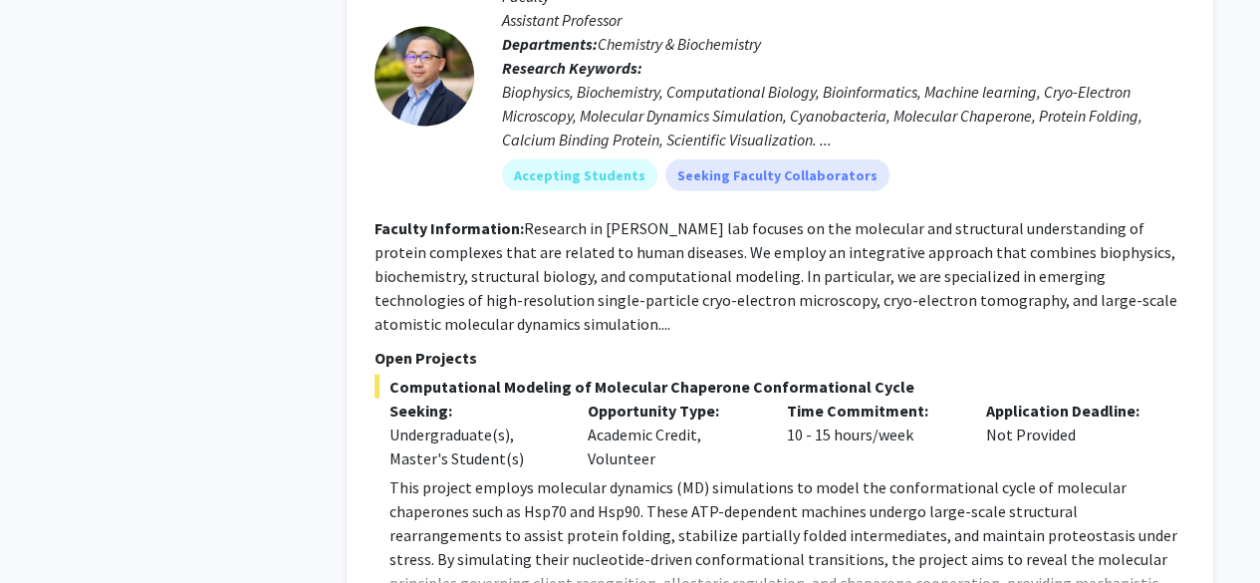
drag, startPoint x: 621, startPoint y: 393, endPoint x: 649, endPoint y: 391, distance: 28.0
click at [649, 475] on p "This project employs molecular dynamics (MD) simulations to model the conformat…" at bounding box center [788, 558] width 796 height 167
click at [721, 475] on p "This project employs molecular dynamics (MD) simulations to model the conformat…" at bounding box center [788, 558] width 796 height 167
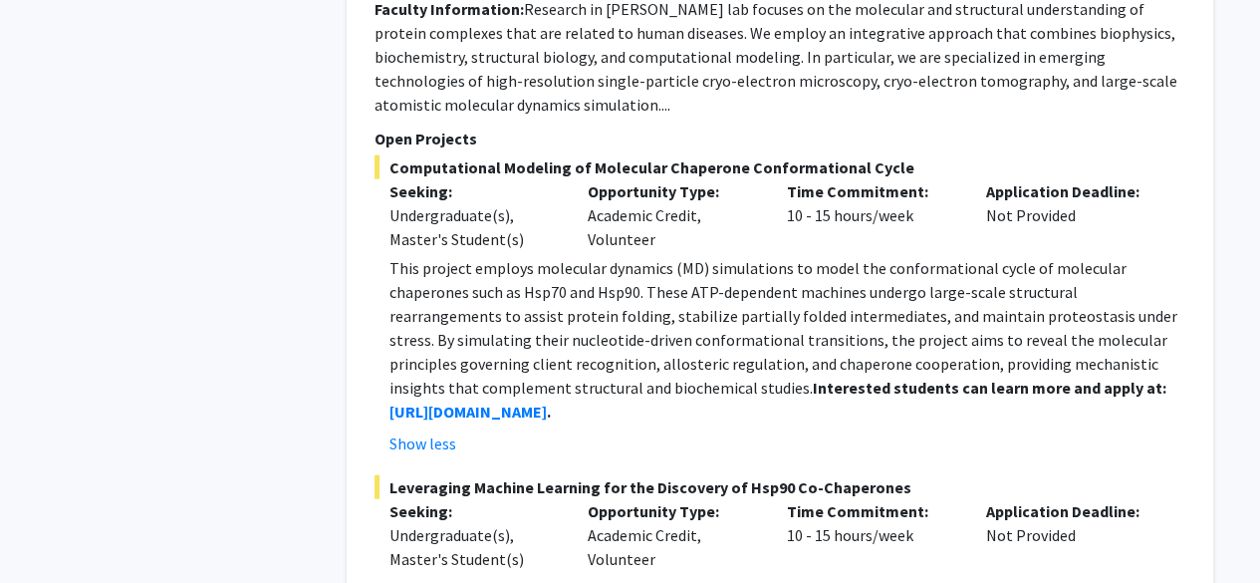
drag, startPoint x: 575, startPoint y: 318, endPoint x: 796, endPoint y: 228, distance: 238.7
click at [796, 256] on p "This project employs molecular dynamics (MD) simulations to model the conformat…" at bounding box center [788, 339] width 796 height 167
click at [492, 523] on div "Undergraduate(s), Master's Student(s)" at bounding box center [474, 547] width 169 height 48
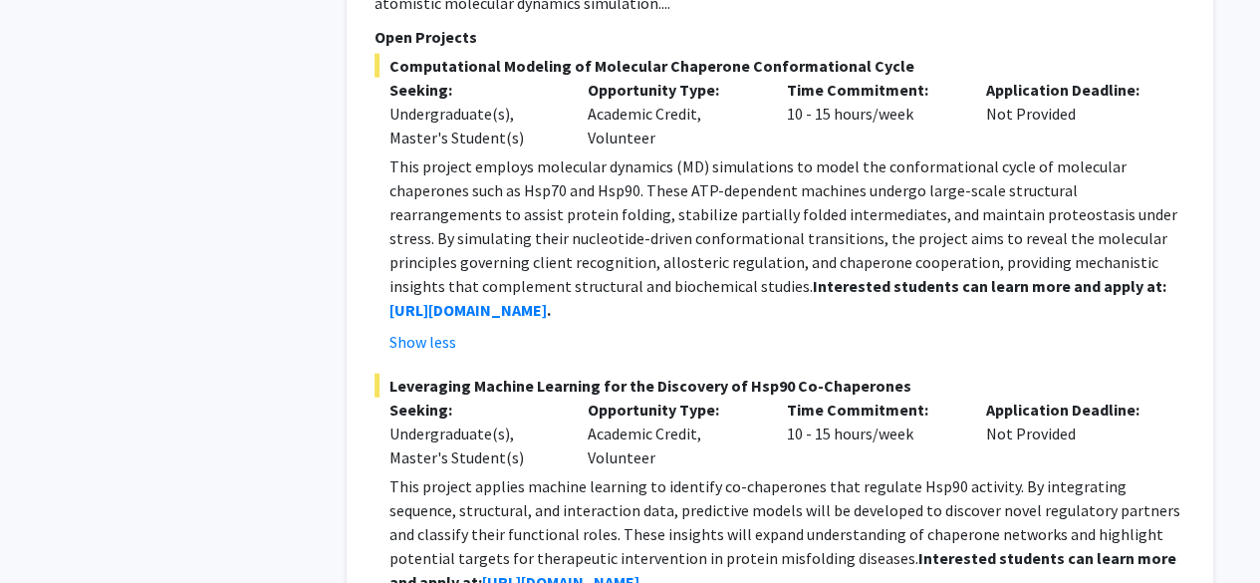
scroll to position [6144, 0]
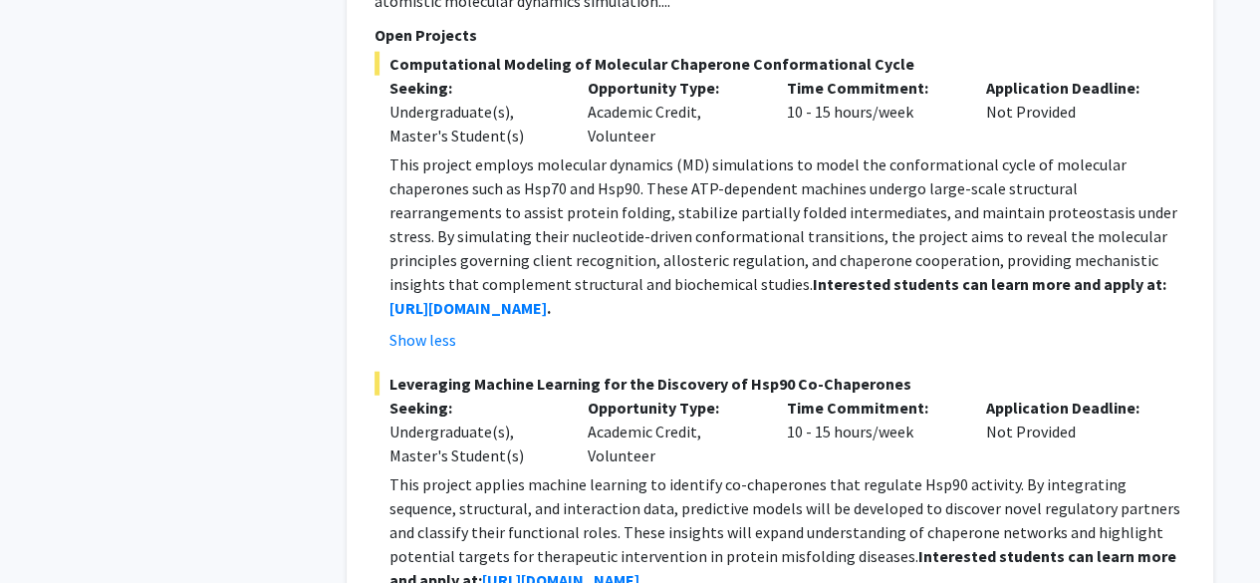
click at [639, 472] on p "This project applies machine learning to identify co-chaperones that regulate H…" at bounding box center [788, 532] width 796 height 120
drag, startPoint x: 642, startPoint y: 415, endPoint x: 688, endPoint y: 414, distance: 46.8
click at [688, 472] on p "This project applies machine learning to identify co-chaperones that regulate H…" at bounding box center [788, 532] width 796 height 120
click at [705, 472] on p "This project applies machine learning to identify co-chaperones that regulate H…" at bounding box center [788, 532] width 796 height 120
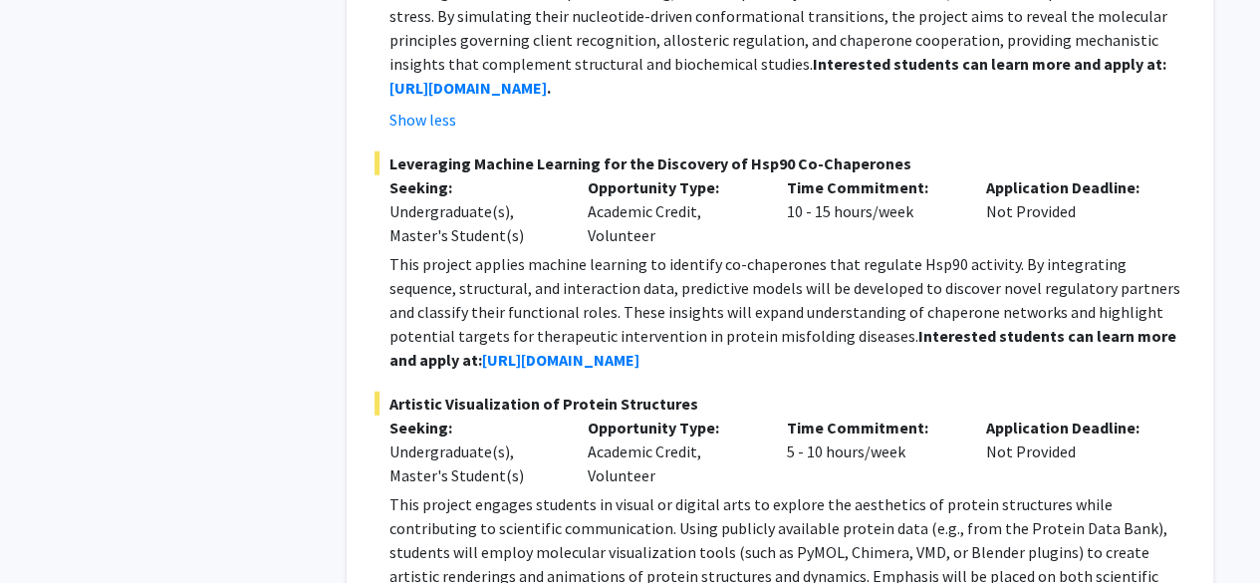
scroll to position [6369, 0]
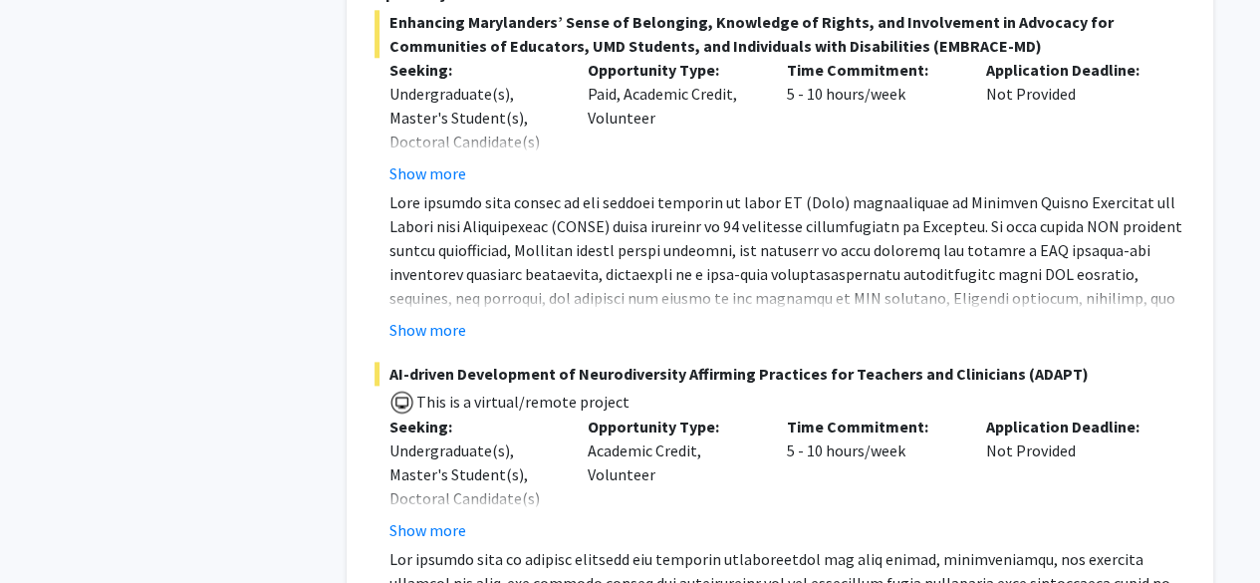
scroll to position [8643, 0]
click at [422, 517] on button "Show more" at bounding box center [428, 529] width 77 height 24
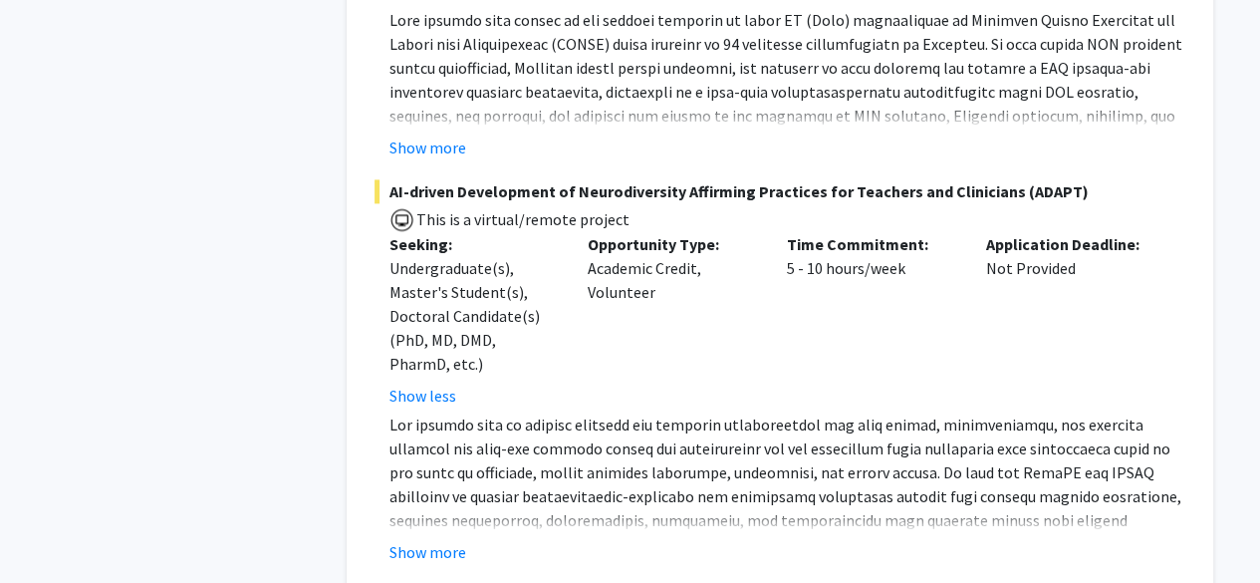
scroll to position [8825, 0]
click at [442, 539] on button "Show more" at bounding box center [428, 551] width 77 height 24
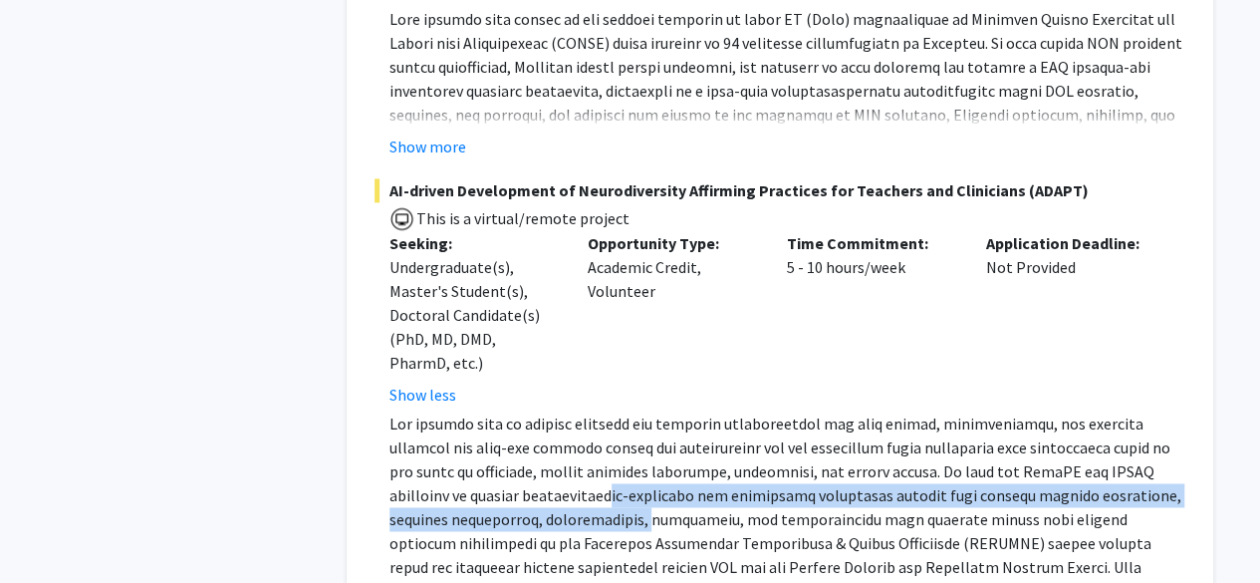
drag, startPoint x: 530, startPoint y: 389, endPoint x: 608, endPoint y: 426, distance: 86.4
click at [596, 415] on p at bounding box center [788, 530] width 796 height 239
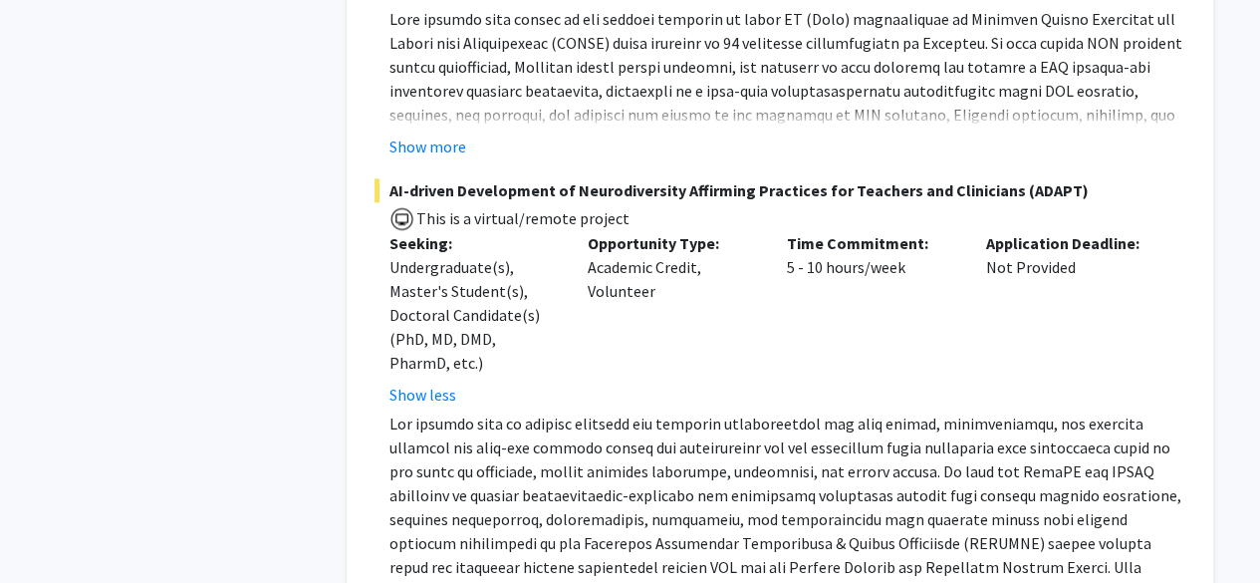
click at [647, 477] on p at bounding box center [788, 530] width 796 height 239
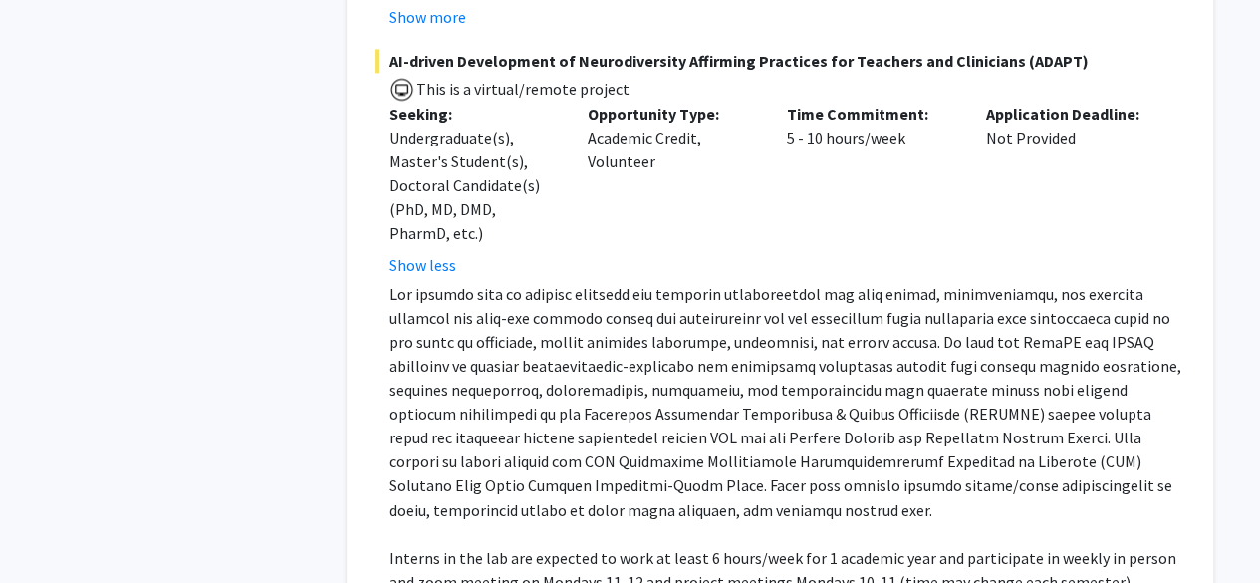
scroll to position [8955, 0]
drag, startPoint x: 630, startPoint y: 465, endPoint x: 654, endPoint y: 466, distance: 23.9
click at [654, 544] on p "Interns in the lab are expected to work at least 6 hours/week for 1 academic ye…" at bounding box center [788, 568] width 796 height 48
click at [719, 544] on p "Interns in the lab are expected to work at least 6 hours/week for 1 academic ye…" at bounding box center [788, 568] width 796 height 48
drag, startPoint x: 623, startPoint y: 488, endPoint x: 650, endPoint y: 486, distance: 27.0
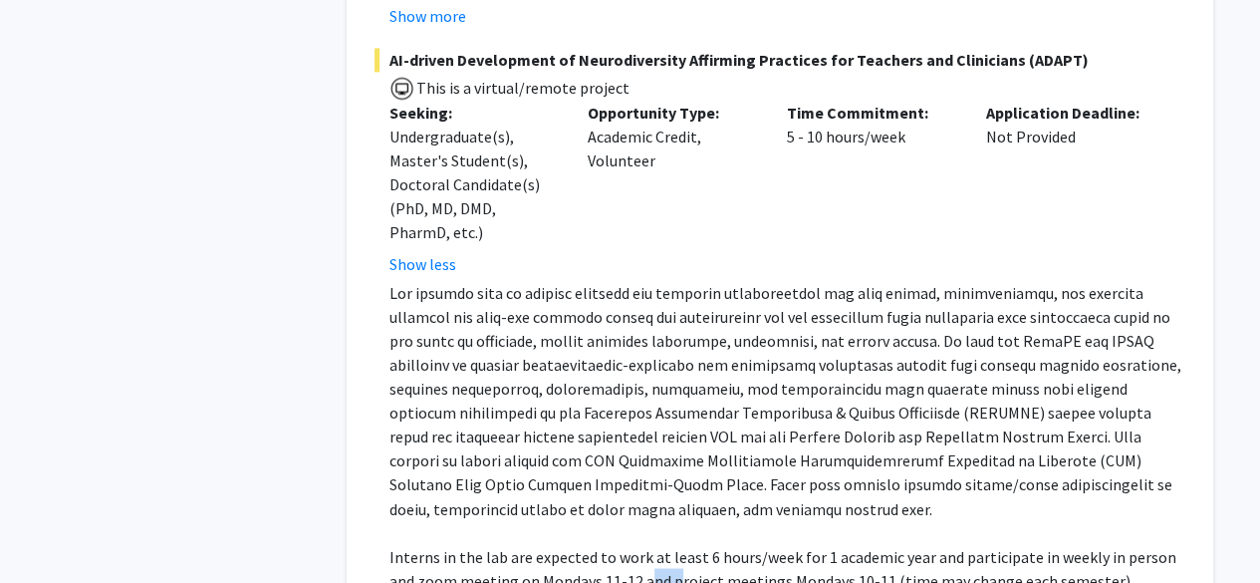
click at [649, 544] on p "Interns in the lab are expected to work at least 6 hours/week for 1 academic ye…" at bounding box center [788, 568] width 796 height 48
click at [690, 544] on p "Interns in the lab are expected to work at least 6 hours/week for 1 academic ye…" at bounding box center [788, 568] width 796 height 48
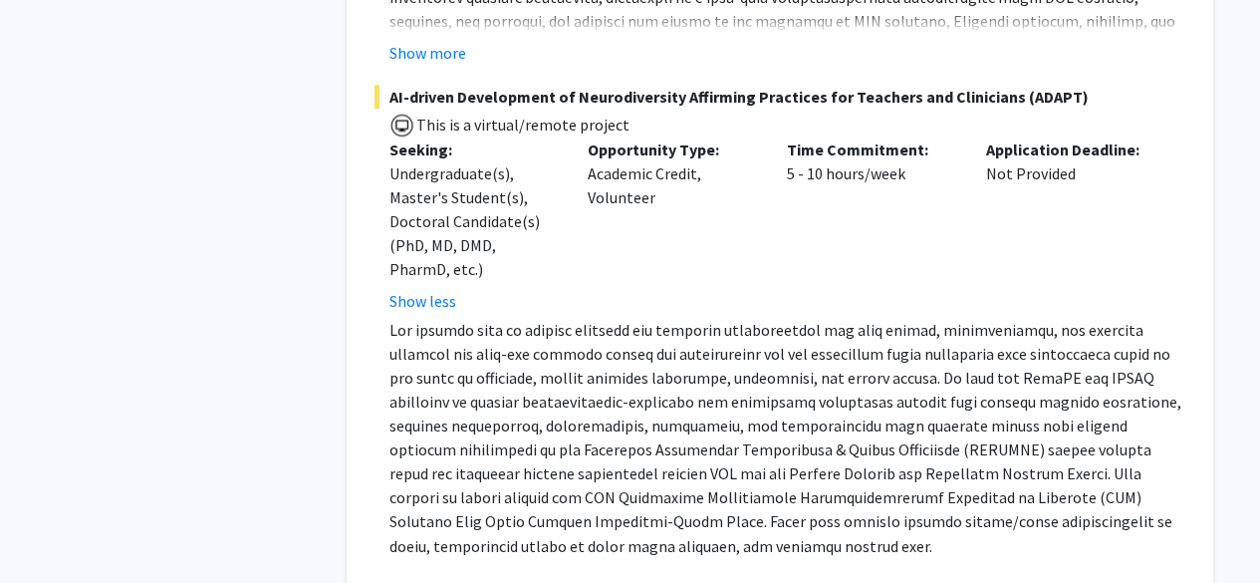
scroll to position [8918, 0]
drag, startPoint x: 576, startPoint y: 401, endPoint x: 607, endPoint y: 401, distance: 30.9
click at [606, 401] on p at bounding box center [788, 438] width 796 height 239
click at [688, 401] on p at bounding box center [788, 438] width 796 height 239
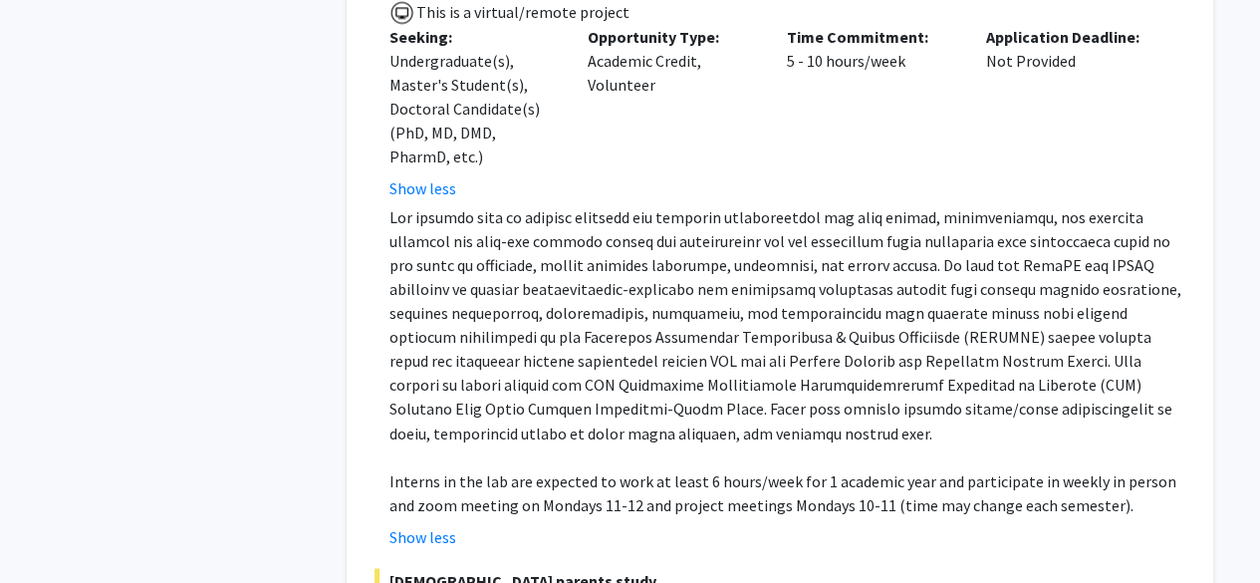
scroll to position [9032, 0]
click at [602, 467] on p "Interns in the lab are expected to work at least 6 hours/week for 1 academic ye…" at bounding box center [788, 491] width 796 height 48
click at [643, 467] on p "Interns in the lab are expected to work at least 6 hours/week for 1 academic ye…" at bounding box center [788, 491] width 796 height 48
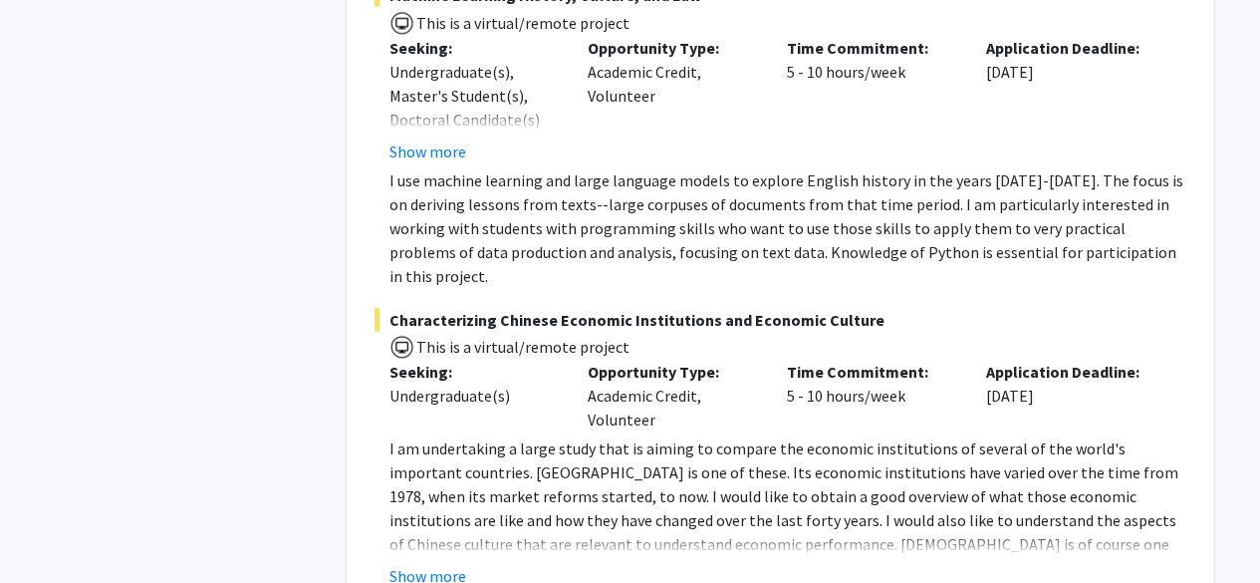
scroll to position [10342, 0]
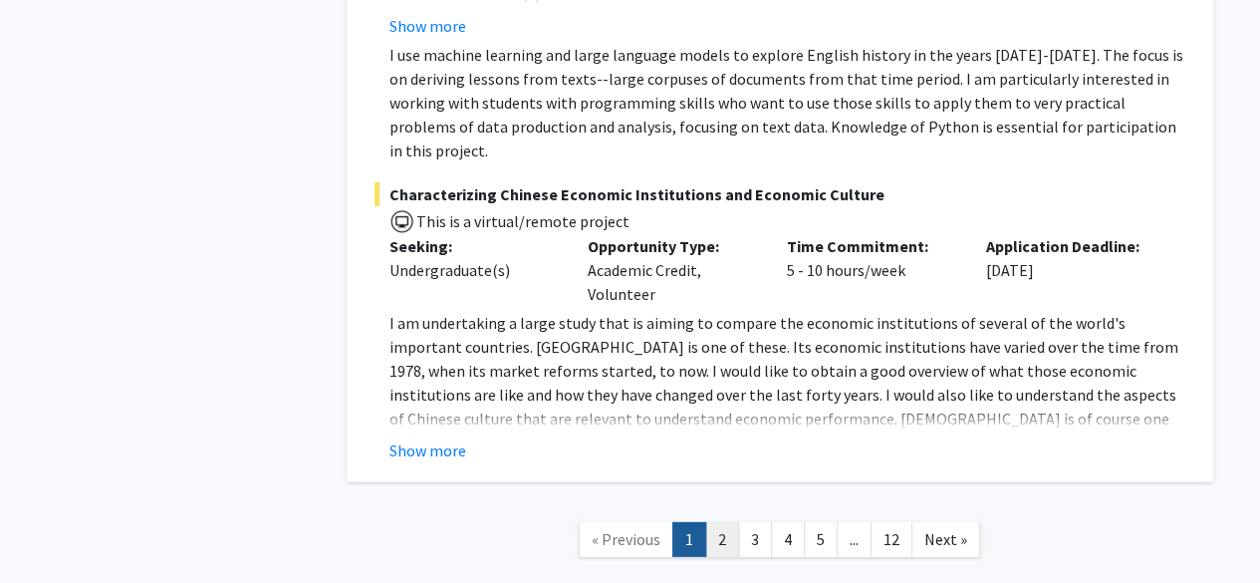
click at [716, 522] on link "2" at bounding box center [722, 539] width 34 height 35
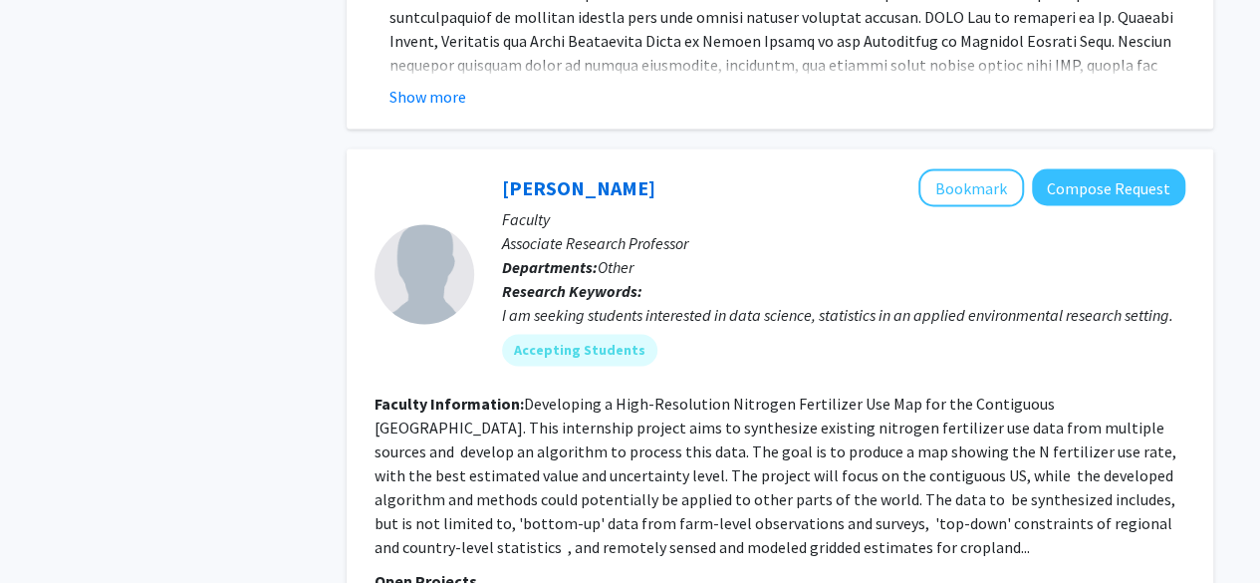
scroll to position [5501, 0]
drag, startPoint x: 746, startPoint y: 243, endPoint x: 860, endPoint y: 240, distance: 113.6
click at [860, 303] on div "I am seeking students interested in data science, statistics in an applied envi…" at bounding box center [843, 315] width 683 height 24
click at [621, 451] on fg-read-more "Developing a High-Resolution Nitrogen Fertilizer Use Map for the Contiguous [GE…" at bounding box center [777, 475] width 805 height 163
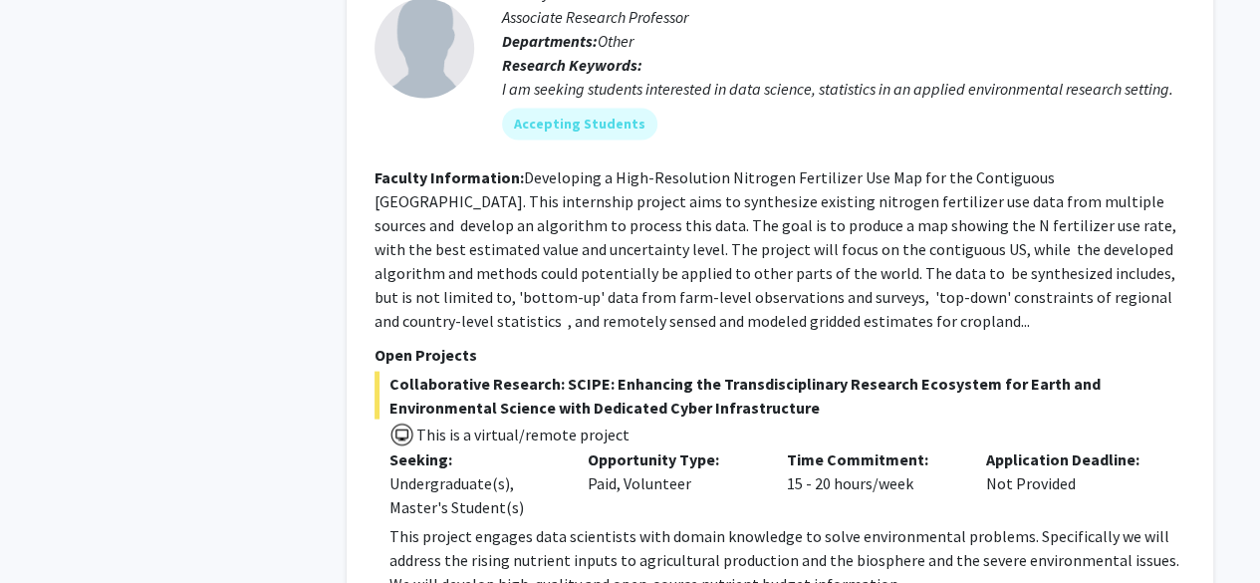
scroll to position [5729, 0]
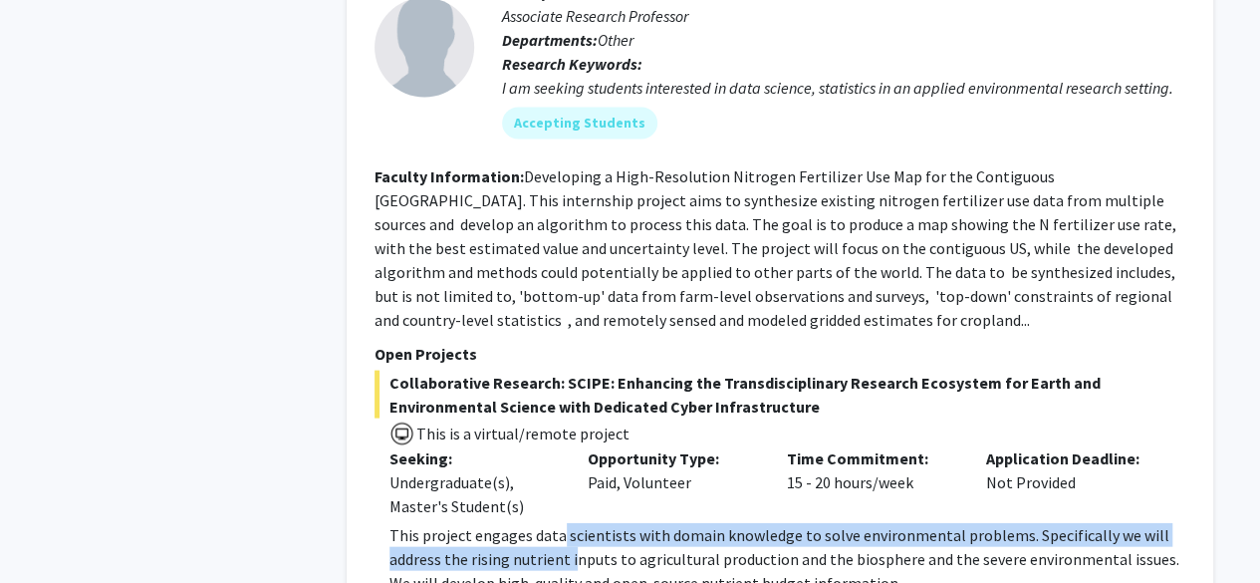
drag, startPoint x: 558, startPoint y: 469, endPoint x: 574, endPoint y: 476, distance: 17.4
click at [574, 523] on p "This project engages data scientists with domain knowledge to solve environment…" at bounding box center [788, 559] width 796 height 72
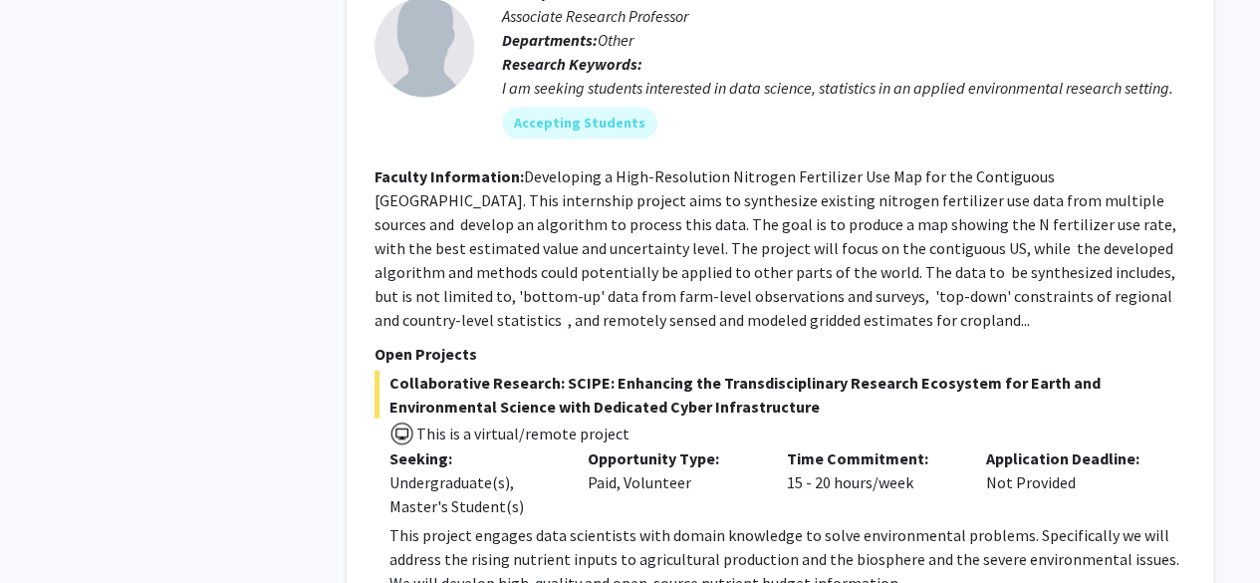
click at [624, 523] on p "This project engages data scientists with domain knowledge to solve environment…" at bounding box center [788, 559] width 796 height 72
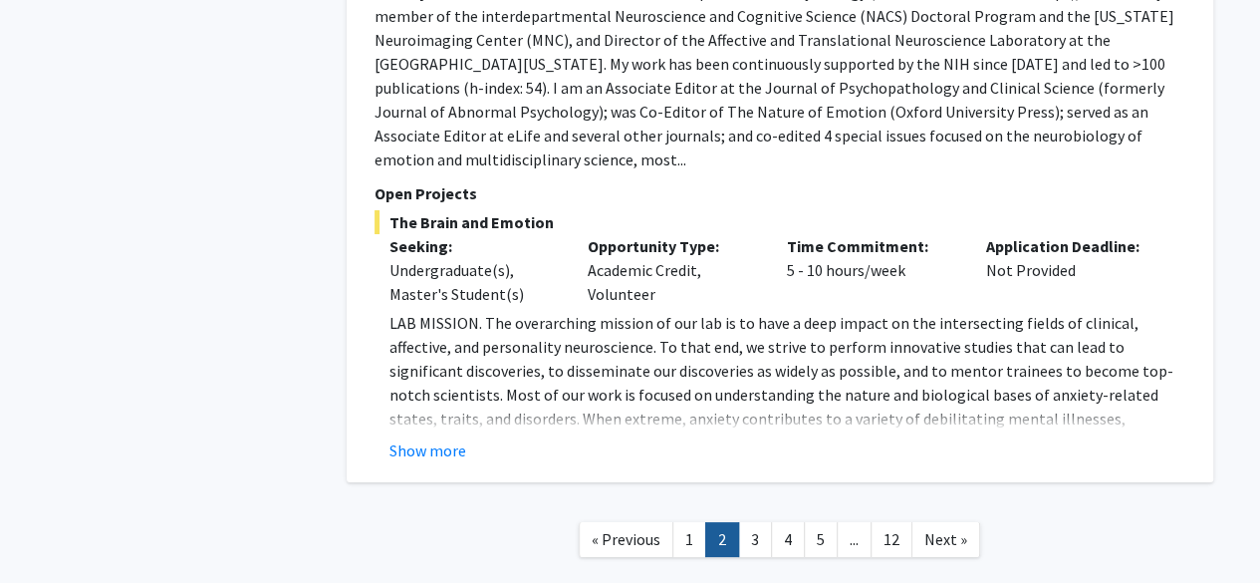
scroll to position [7388, 0]
click at [753, 523] on link "3" at bounding box center [755, 540] width 34 height 35
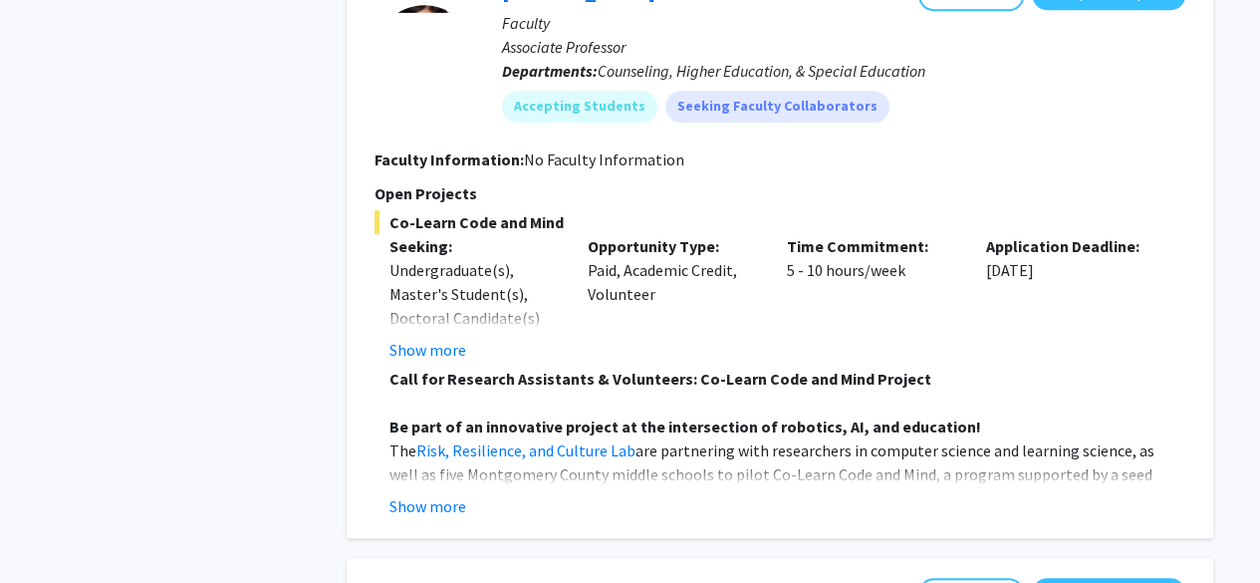
scroll to position [4258, 0]
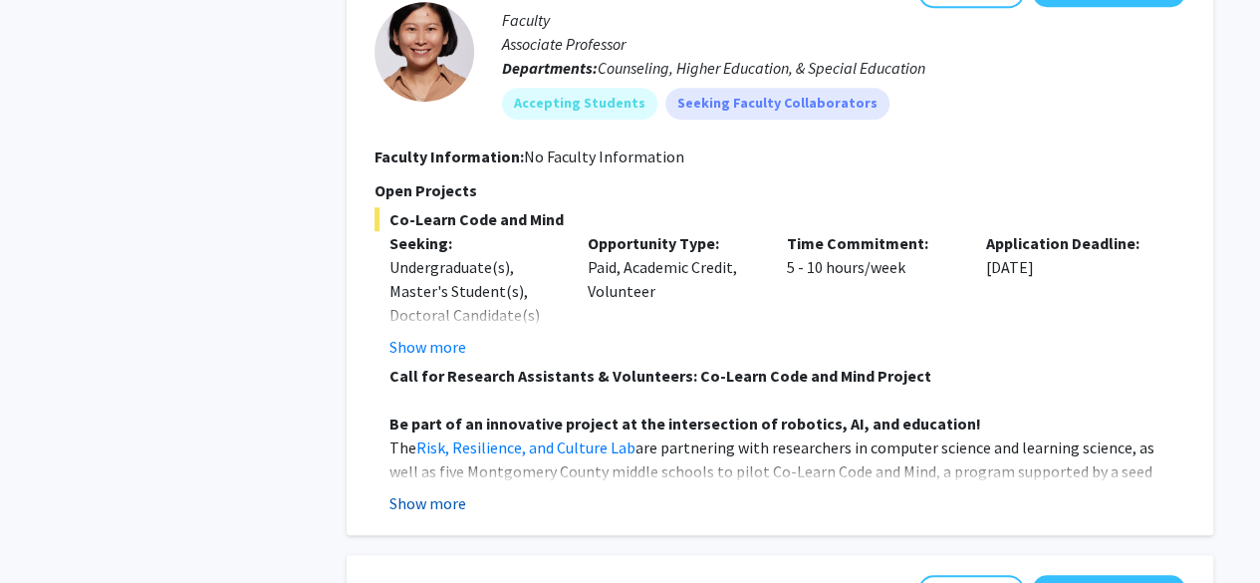
click at [433, 507] on button "Show more" at bounding box center [428, 503] width 77 height 24
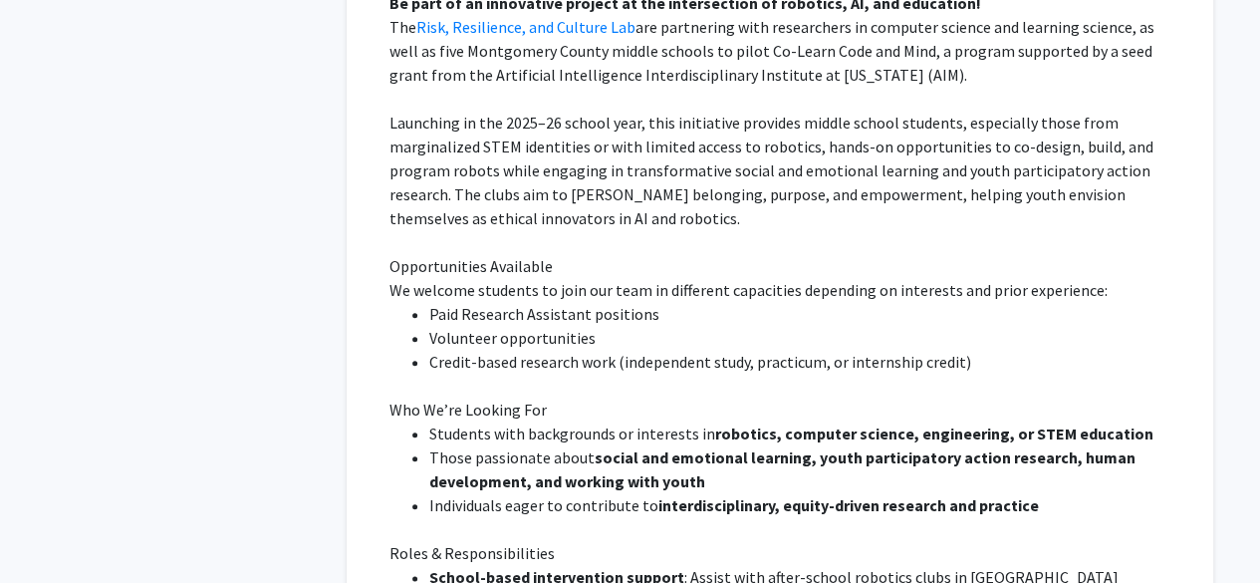
scroll to position [4680, 0]
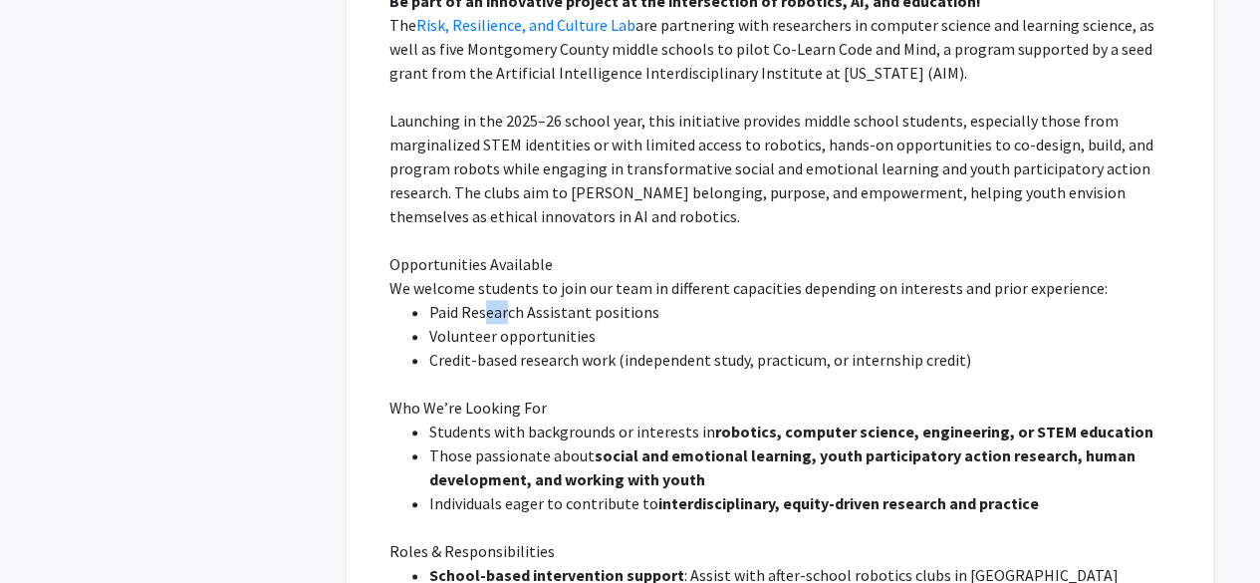
drag, startPoint x: 488, startPoint y: 310, endPoint x: 508, endPoint y: 309, distance: 20.0
click at [508, 309] on li "Paid Research Assistant positions" at bounding box center [807, 312] width 756 height 24
click at [569, 312] on li "Paid Research Assistant positions" at bounding box center [807, 312] width 756 height 24
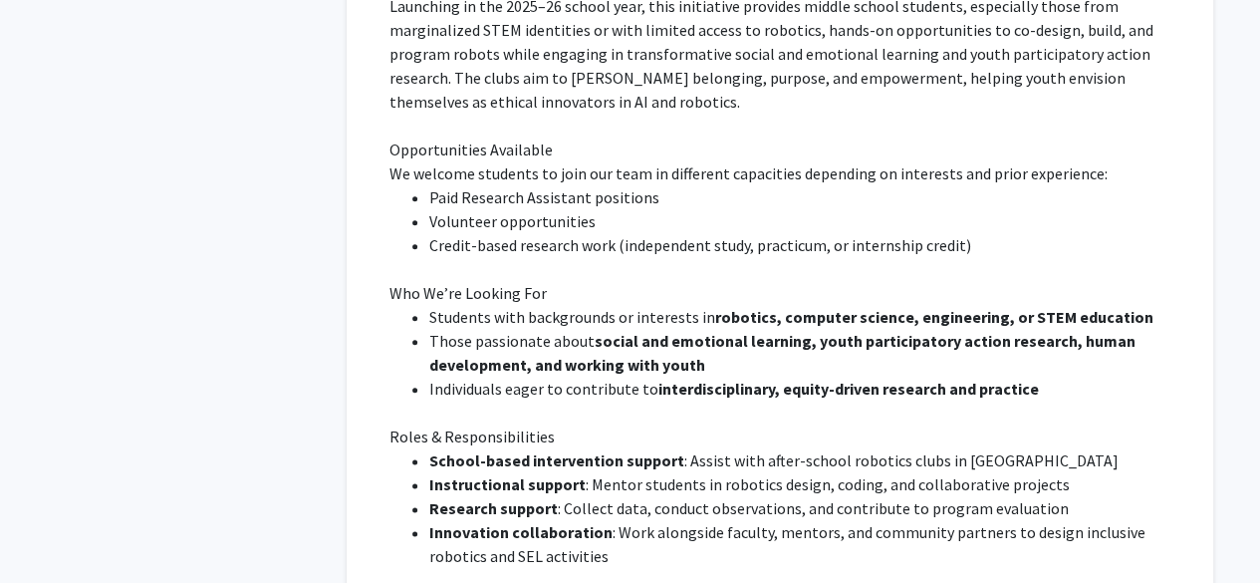
scroll to position [4802, 0]
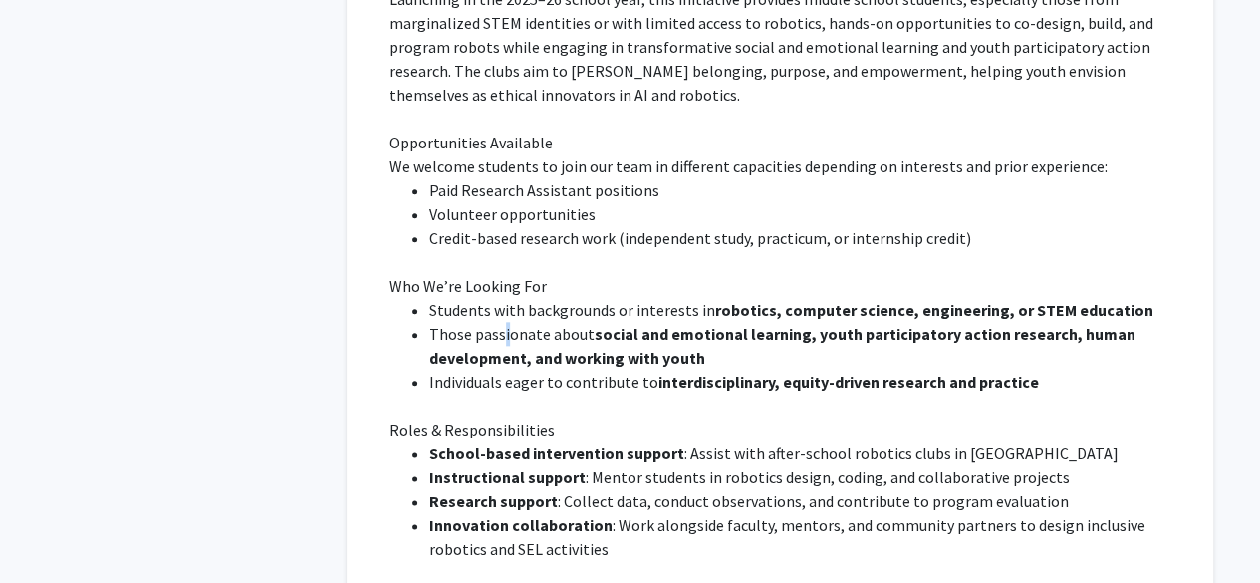
click at [509, 324] on li "Those passionate about social and emotional learning, youth participatory actio…" at bounding box center [807, 346] width 756 height 48
click at [546, 349] on strong "social and emotional learning, youth participatory action research, human devel…" at bounding box center [782, 346] width 706 height 44
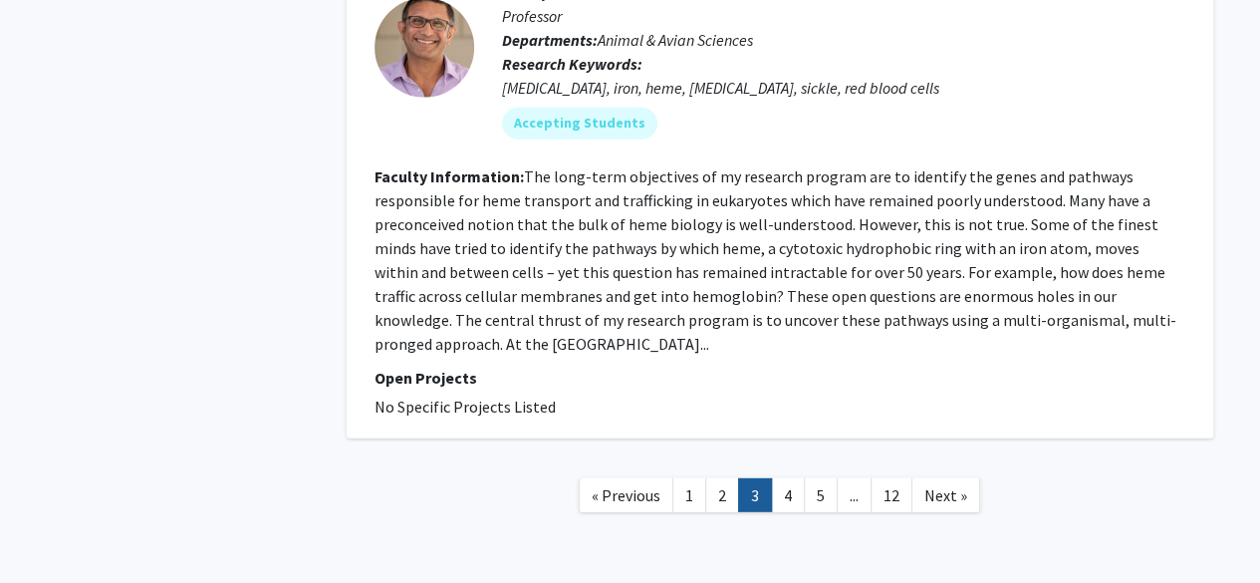
scroll to position [6458, 0]
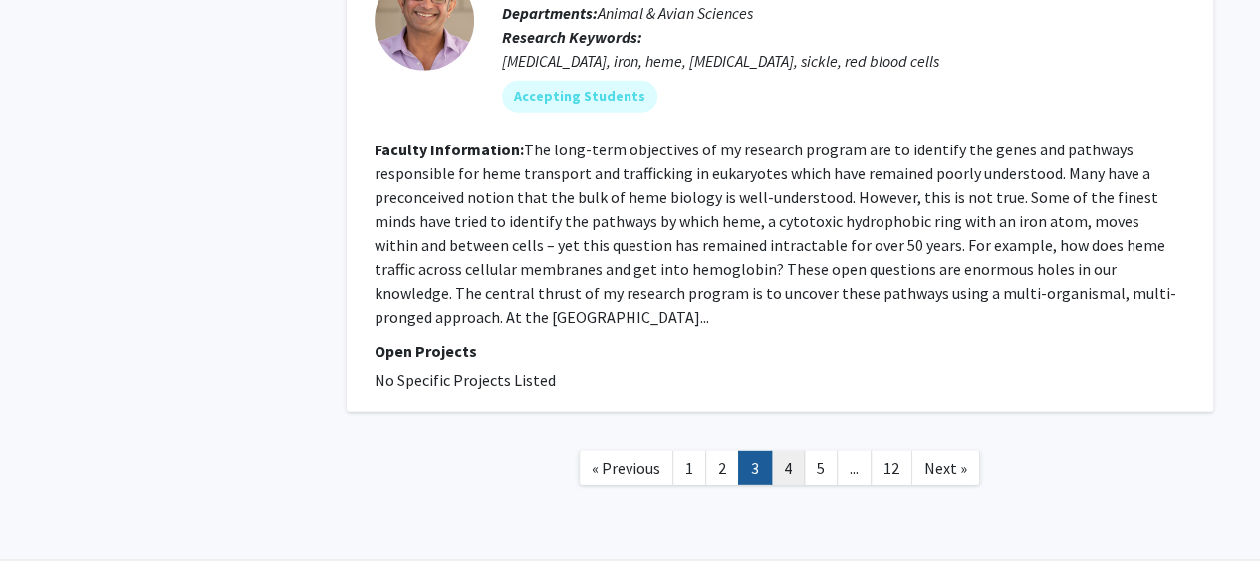
click at [782, 451] on link "4" at bounding box center [788, 468] width 34 height 35
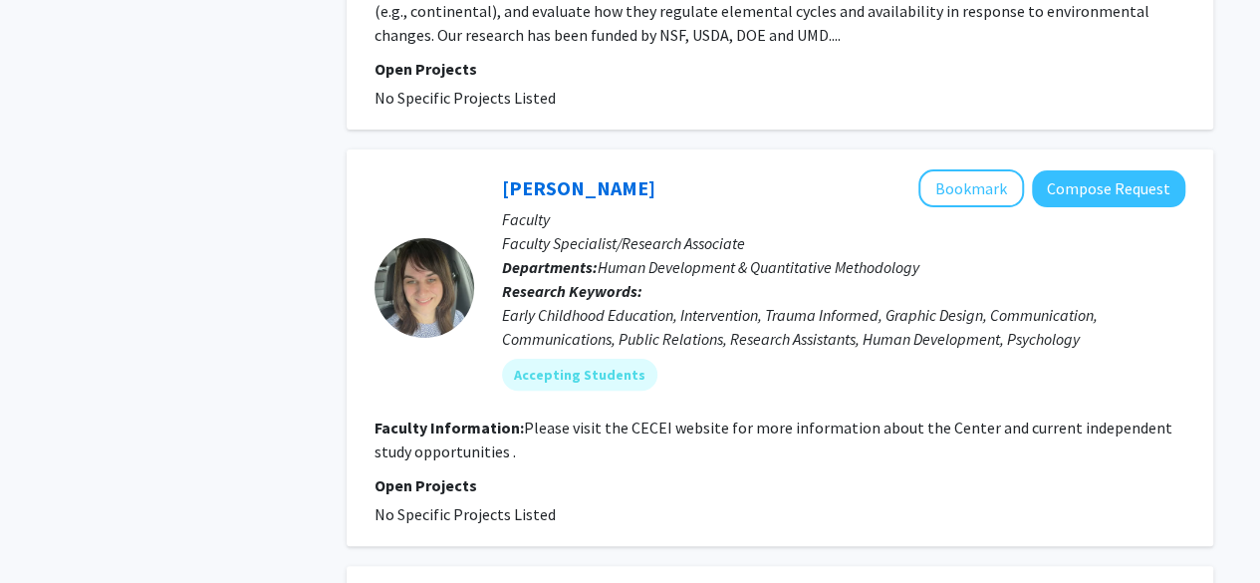
scroll to position [3886, 0]
